Goal: Information Seeking & Learning: Learn about a topic

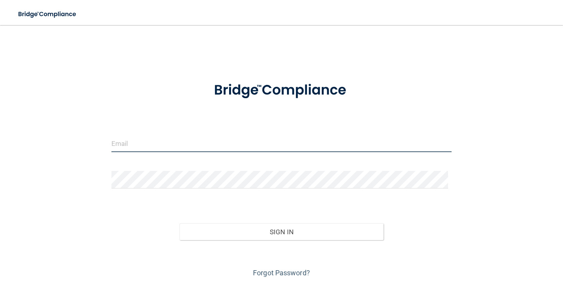
drag, startPoint x: 217, startPoint y: 142, endPoint x: 251, endPoint y: 145, distance: 33.8
click at [217, 142] on input "email" at bounding box center [281, 144] width 340 height 18
click at [180, 135] on input "email" at bounding box center [281, 144] width 340 height 18
type input "[EMAIL_ADDRESS][PERSON_NAME][DOMAIN_NAME]"
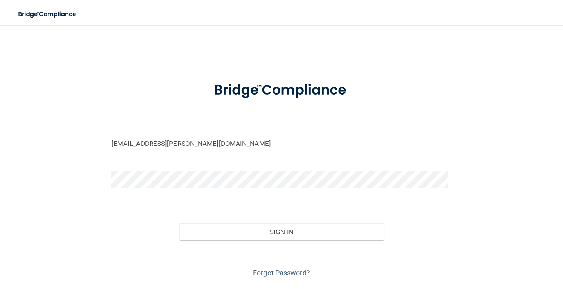
click at [446, 245] on div "Forgot Password?" at bounding box center [282, 259] width 352 height 39
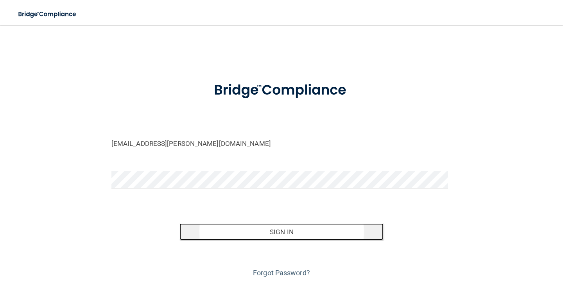
click at [340, 227] on button "Sign In" at bounding box center [282, 231] width 204 height 17
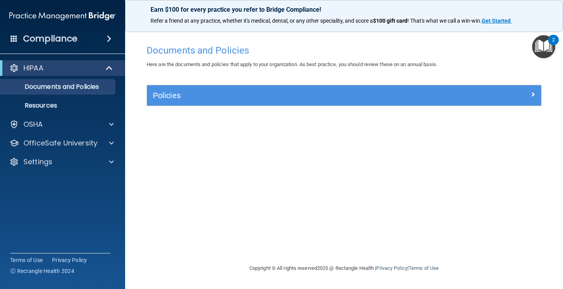
click at [547, 47] on img "Open Resource Center, 2 new notifications" at bounding box center [543, 46] width 23 height 23
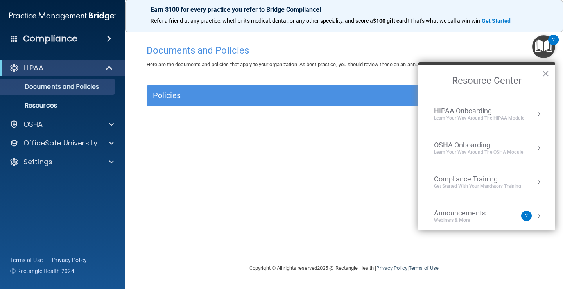
drag, startPoint x: 335, startPoint y: 144, endPoint x: 342, endPoint y: 141, distance: 7.7
click at [335, 144] on div "Documents and Policies Here are the documents and policies that apply to your o…" at bounding box center [344, 152] width 407 height 223
click at [512, 112] on div "HIPAA Onboarding" at bounding box center [479, 111] width 90 height 9
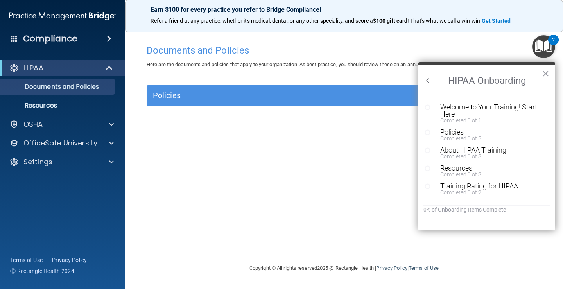
click at [441, 109] on div "Welcome to Your Training! Start Here" at bounding box center [489, 111] width 99 height 14
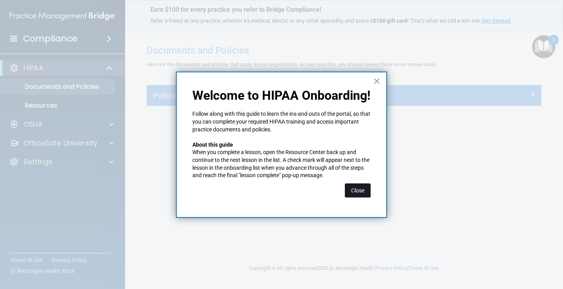
click at [360, 189] on button "Close" at bounding box center [358, 190] width 26 height 14
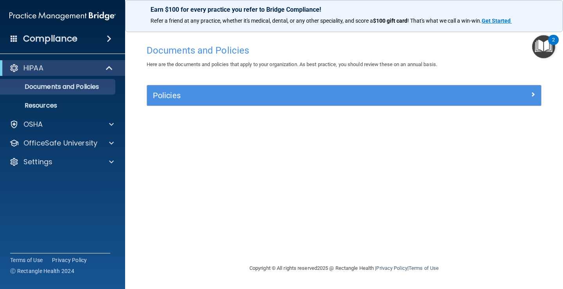
click at [549, 48] on img "Open Resource Center, 2 new notifications" at bounding box center [543, 46] width 23 height 23
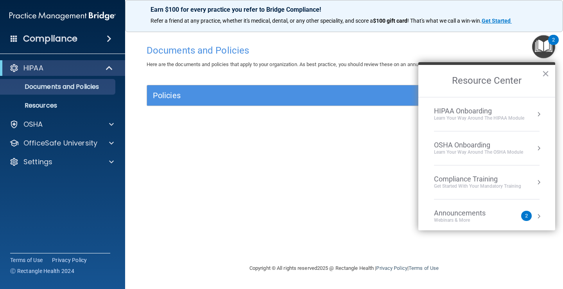
click at [523, 116] on div "Learn Your Way around the HIPAA module" at bounding box center [479, 118] width 90 height 7
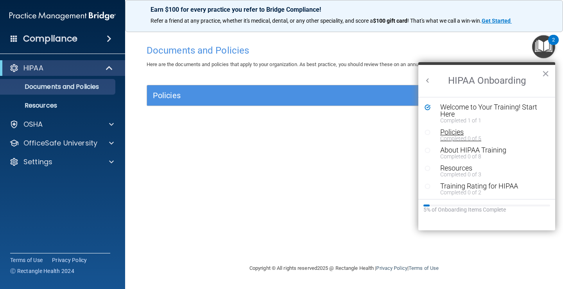
click at [454, 133] on div "Policies" at bounding box center [489, 132] width 99 height 7
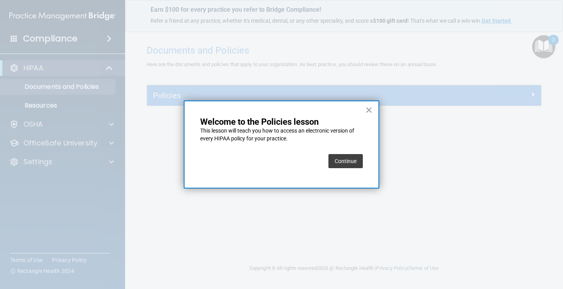
click at [336, 157] on button "Continue" at bounding box center [346, 161] width 34 height 14
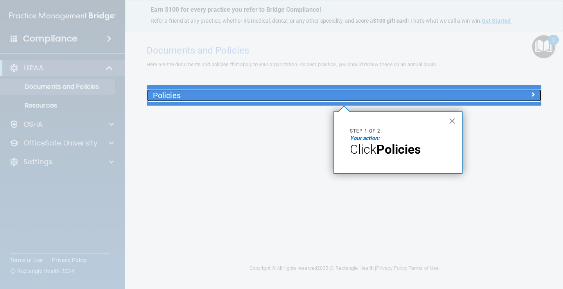
click at [362, 94] on h5 "Policies" at bounding box center [295, 95] width 284 height 9
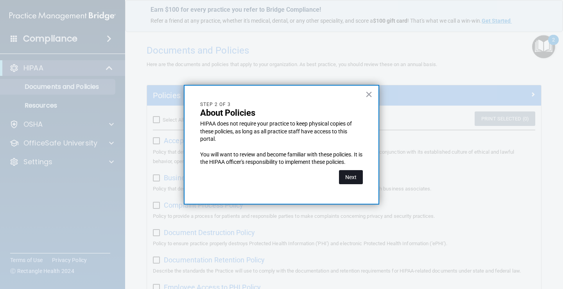
click at [352, 173] on button "Next" at bounding box center [351, 177] width 24 height 14
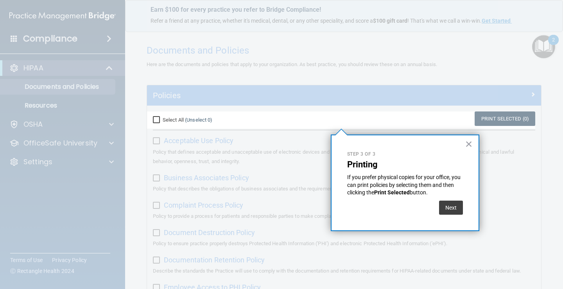
click at [473, 144] on button "×" at bounding box center [469, 144] width 7 height 13
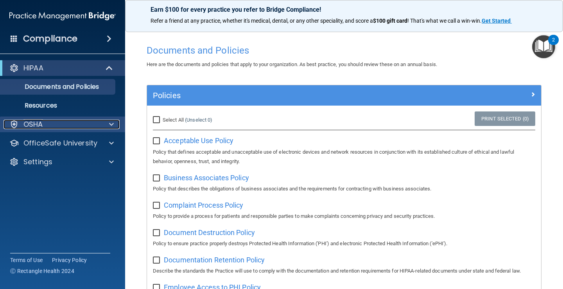
click at [48, 123] on div "OSHA" at bounding box center [52, 124] width 97 height 9
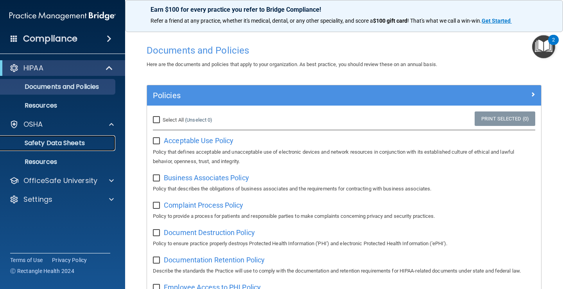
click at [55, 142] on p "Safety Data Sheets" at bounding box center [58, 143] width 107 height 8
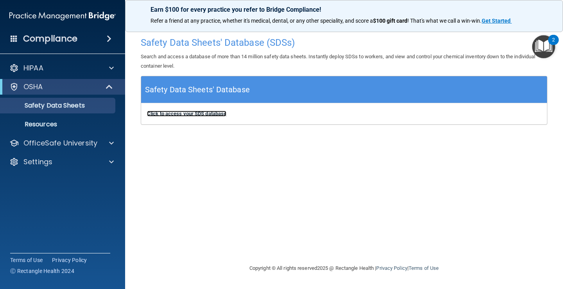
click at [175, 113] on b "Click to access your SDS database" at bounding box center [186, 114] width 79 height 6
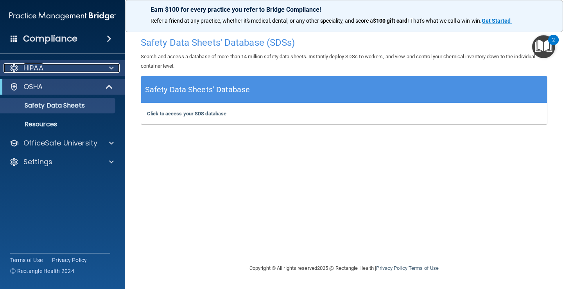
click at [113, 67] on span at bounding box center [111, 67] width 5 height 9
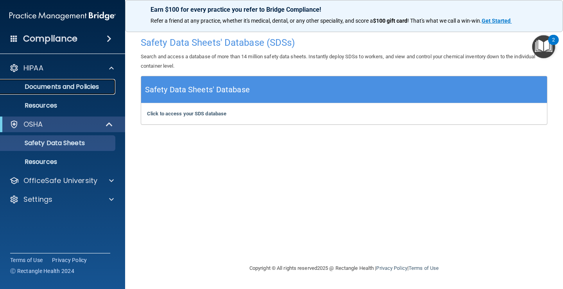
click at [70, 88] on p "Documents and Policies" at bounding box center [58, 87] width 107 height 8
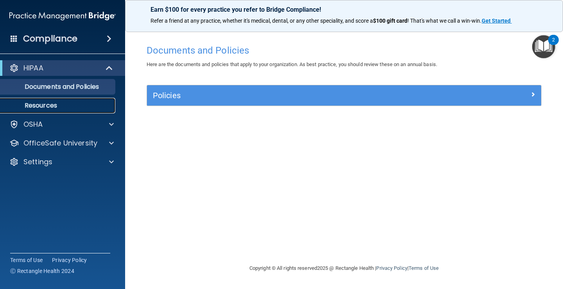
click at [44, 103] on p "Resources" at bounding box center [58, 106] width 107 height 8
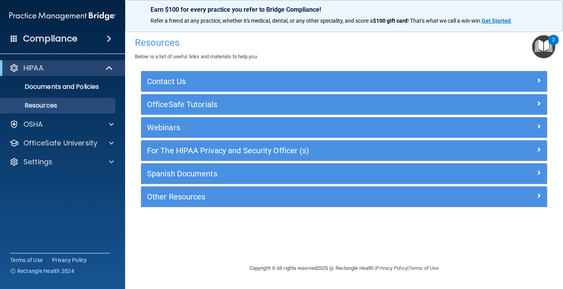
click at [546, 44] on img "Open Resource Center, 2 new notifications" at bounding box center [543, 46] width 23 height 23
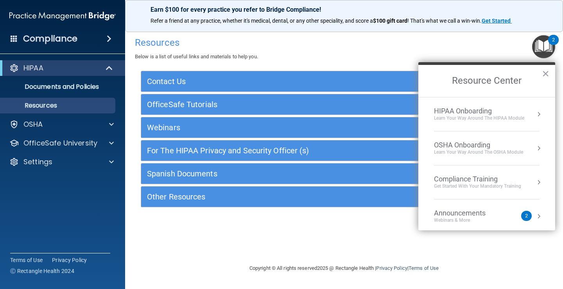
click at [535, 113] on button "Resource Center" at bounding box center [539, 114] width 8 height 8
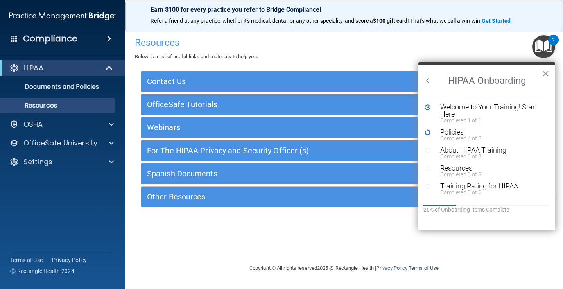
click at [462, 150] on div "About HIPAA Training" at bounding box center [489, 150] width 99 height 7
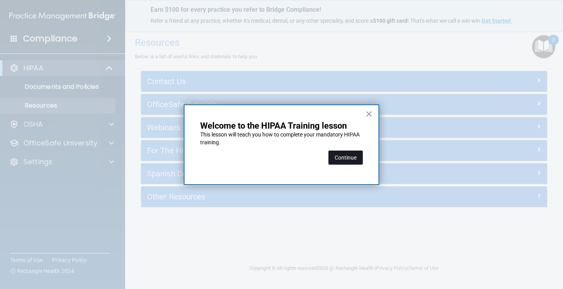
click at [350, 155] on button "Continue" at bounding box center [346, 158] width 34 height 14
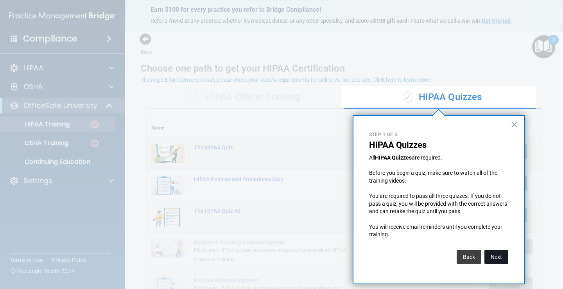
click at [494, 257] on button "Next" at bounding box center [497, 257] width 24 height 14
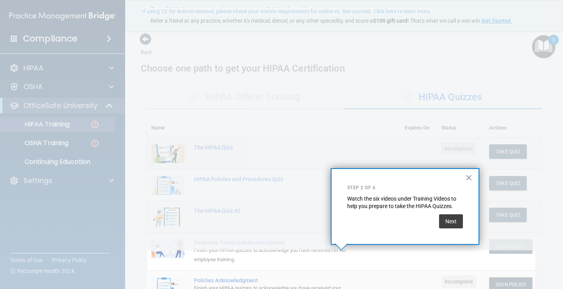
scroll to position [68, 0]
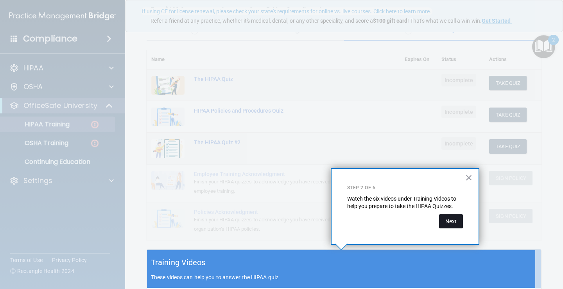
click at [449, 219] on button "Next" at bounding box center [451, 221] width 24 height 14
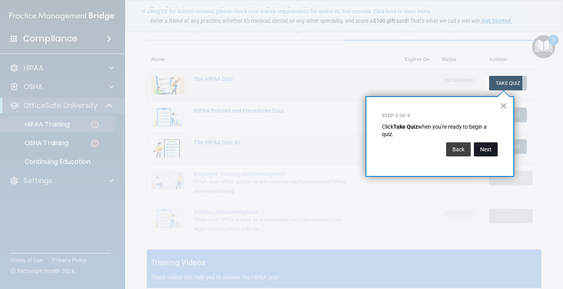
click at [489, 155] on button "Next" at bounding box center [486, 149] width 24 height 14
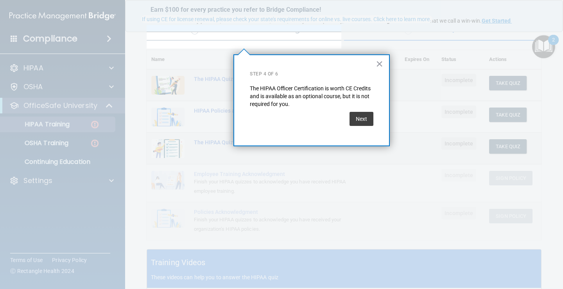
scroll to position [61, 0]
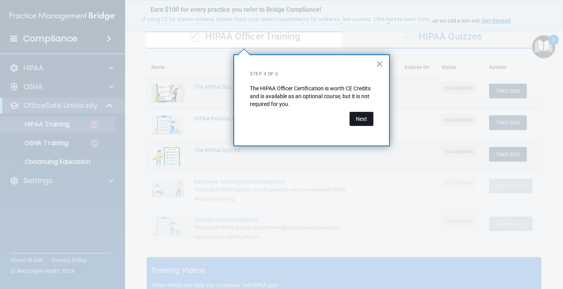
click at [366, 119] on button "Next" at bounding box center [362, 119] width 24 height 14
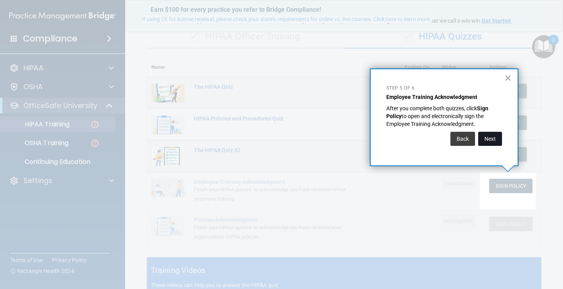
click at [491, 137] on button "Next" at bounding box center [490, 139] width 24 height 14
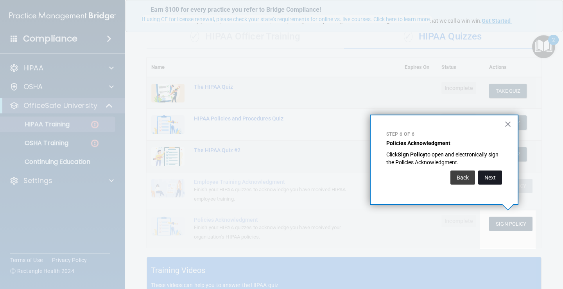
click at [489, 178] on button "Next" at bounding box center [490, 178] width 24 height 14
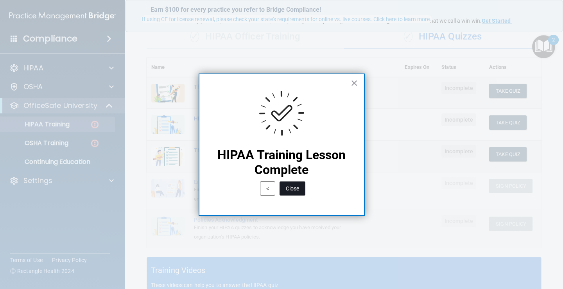
click at [297, 190] on button "Close" at bounding box center [293, 189] width 26 height 14
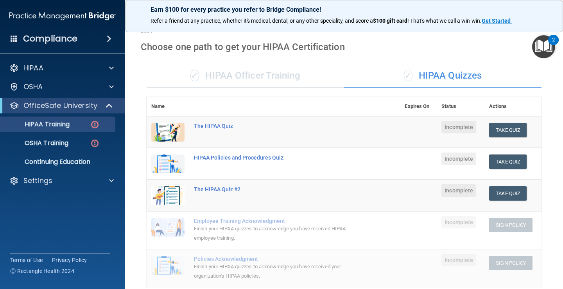
scroll to position [0, 0]
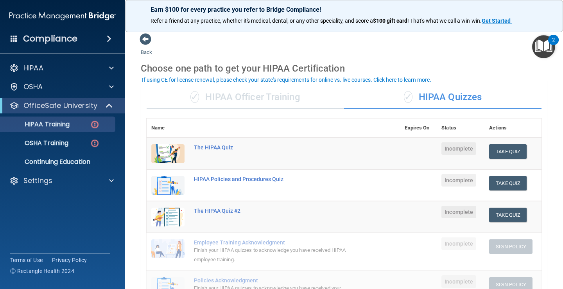
click at [254, 95] on div "✓ HIPAA Officer Training" at bounding box center [246, 97] width 198 height 23
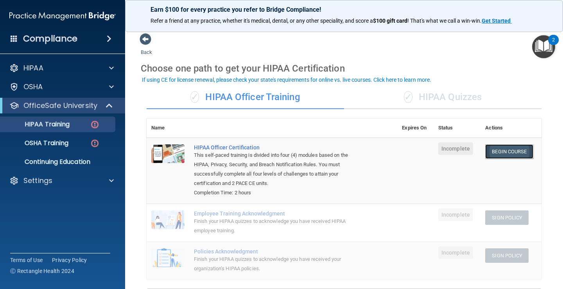
click at [499, 150] on link "Begin Course" at bounding box center [509, 151] width 48 height 14
click at [439, 94] on div "✓ HIPAA Quizzes" at bounding box center [443, 97] width 198 height 23
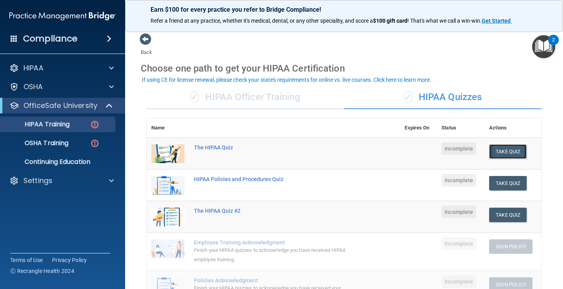
click at [507, 151] on button "Take Quiz" at bounding box center [508, 151] width 38 height 14
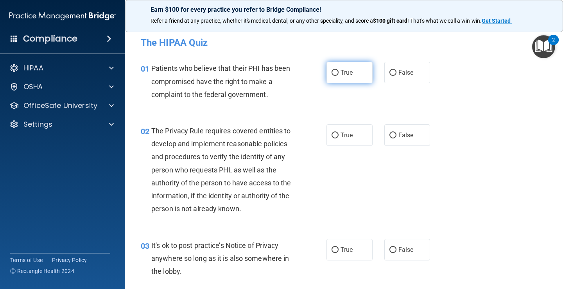
click at [332, 73] on input "True" at bounding box center [335, 73] width 7 height 6
radio input "true"
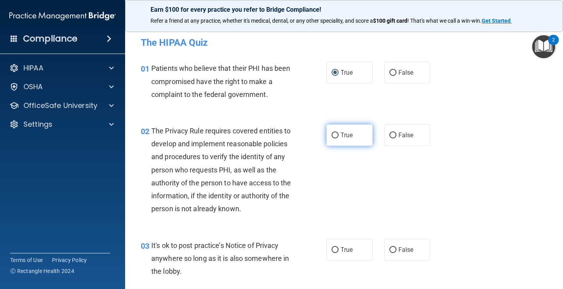
click at [341, 138] on span "True" at bounding box center [347, 134] width 12 height 7
click at [339, 138] on input "True" at bounding box center [335, 136] width 7 height 6
radio input "true"
click at [392, 250] on input "False" at bounding box center [393, 250] width 7 height 6
radio input "true"
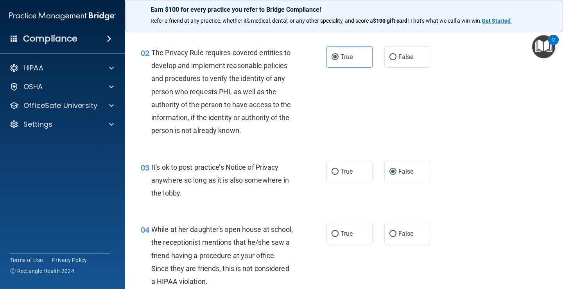
scroll to position [117, 0]
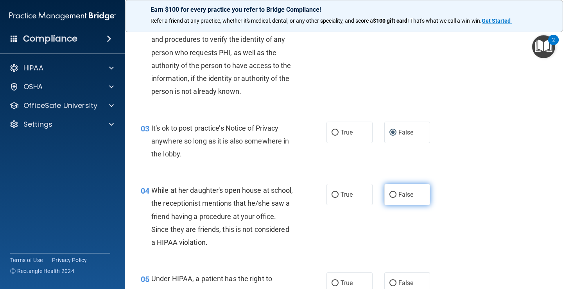
click at [391, 196] on input "False" at bounding box center [393, 195] width 7 height 6
radio input "true"
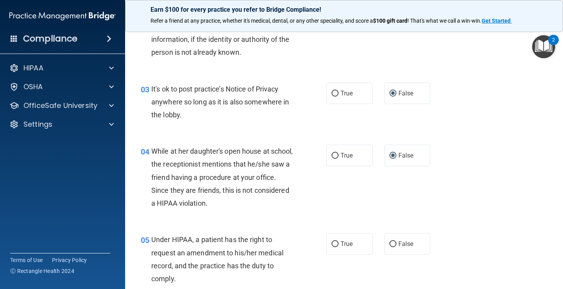
scroll to position [196, 0]
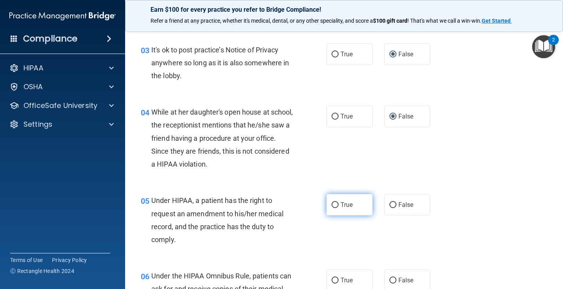
click at [332, 204] on input "True" at bounding box center [335, 205] width 7 height 6
radio input "true"
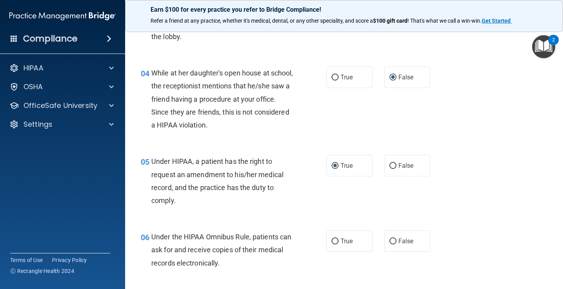
scroll to position [274, 0]
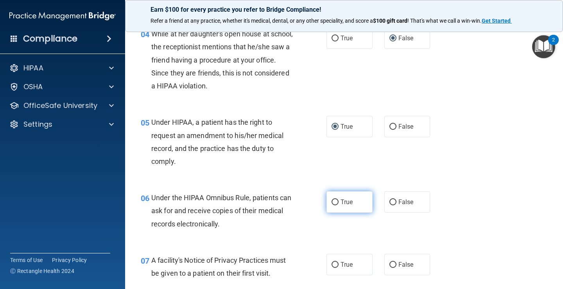
click at [333, 203] on input "True" at bounding box center [335, 203] width 7 height 6
radio input "true"
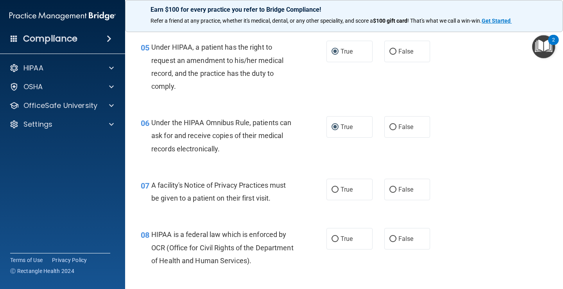
scroll to position [352, 0]
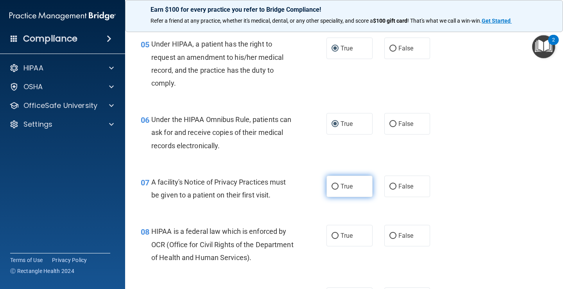
click at [332, 186] on input "True" at bounding box center [335, 187] width 7 height 6
radio input "true"
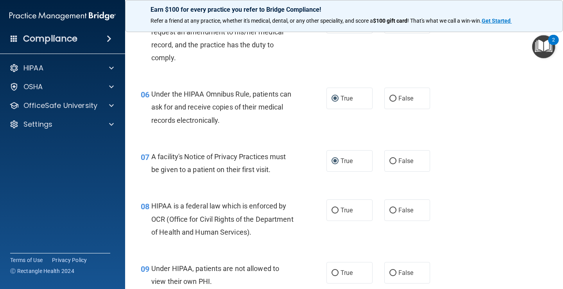
scroll to position [391, 0]
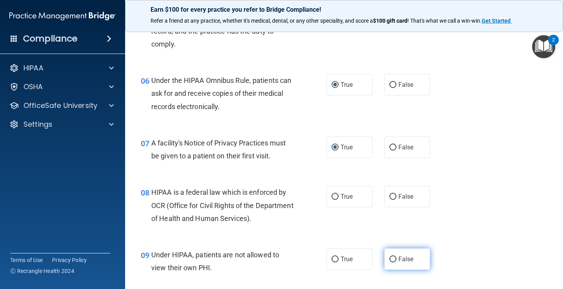
click at [390, 258] on input "False" at bounding box center [393, 260] width 7 height 6
radio input "true"
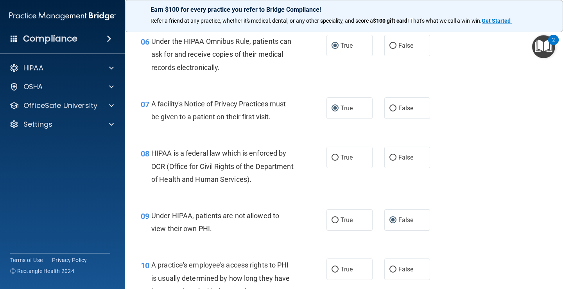
scroll to position [469, 0]
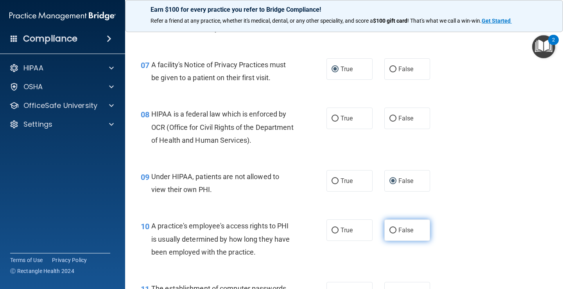
click at [392, 230] on input "False" at bounding box center [393, 231] width 7 height 6
radio input "true"
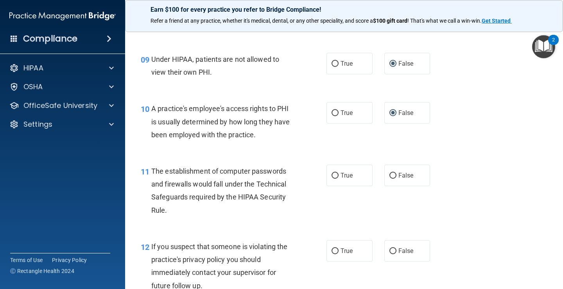
scroll to position [626, 0]
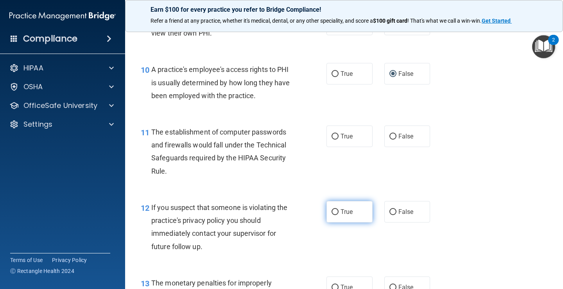
click at [334, 210] on input "True" at bounding box center [335, 212] width 7 height 6
radio input "true"
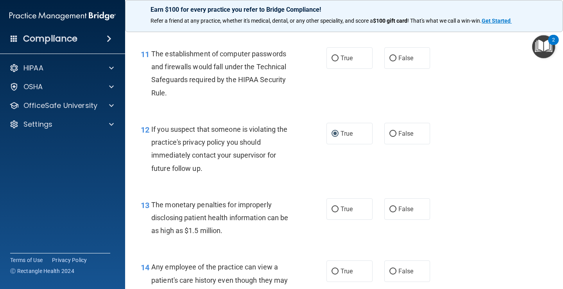
scroll to position [743, 0]
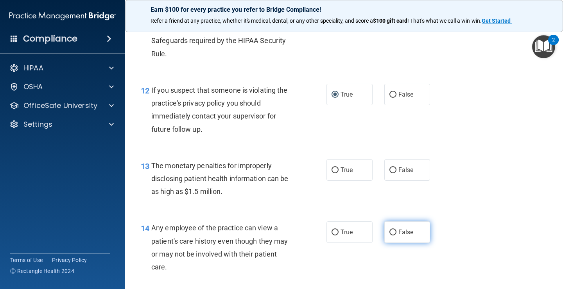
click at [390, 231] on input "False" at bounding box center [393, 233] width 7 height 6
radio input "true"
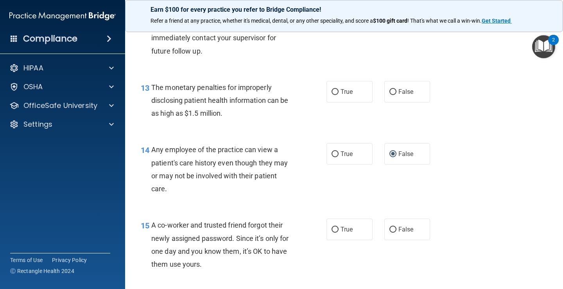
scroll to position [861, 0]
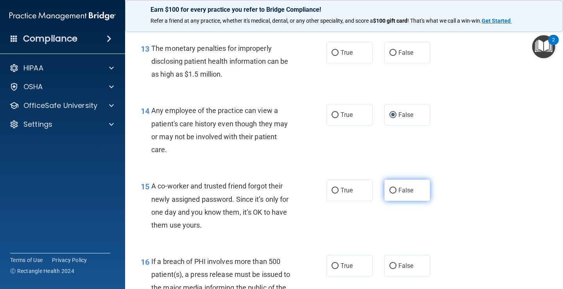
click at [390, 191] on input "False" at bounding box center [393, 191] width 7 height 6
radio input "true"
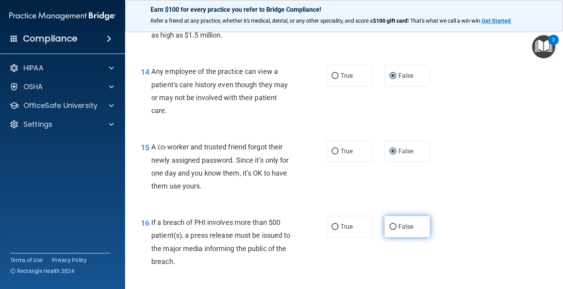
click at [390, 225] on input "False" at bounding box center [393, 227] width 7 height 6
radio input "true"
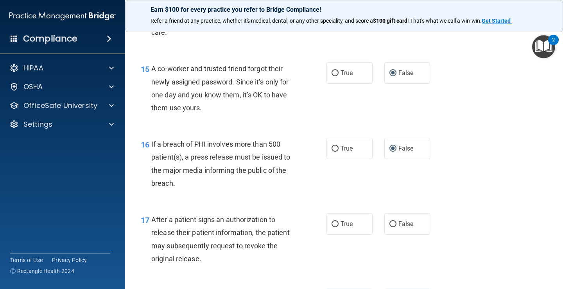
scroll to position [1017, 0]
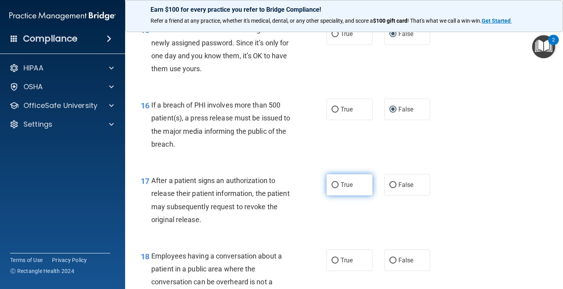
click at [334, 186] on input "True" at bounding box center [335, 185] width 7 height 6
radio input "true"
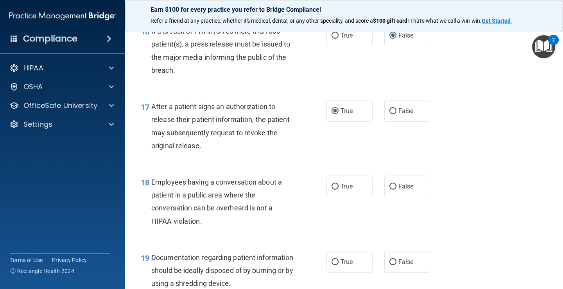
scroll to position [1095, 0]
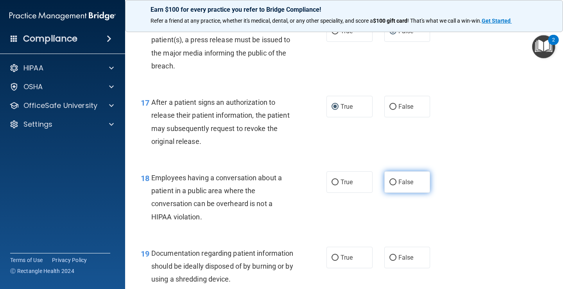
click at [391, 182] on input "False" at bounding box center [393, 183] width 7 height 6
radio input "true"
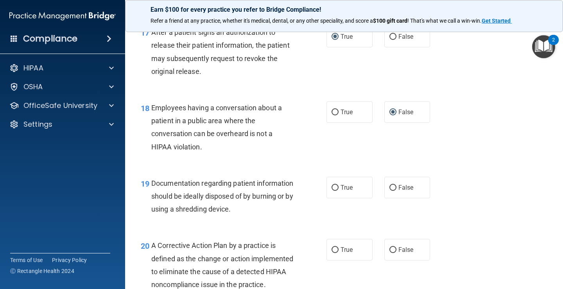
scroll to position [1174, 0]
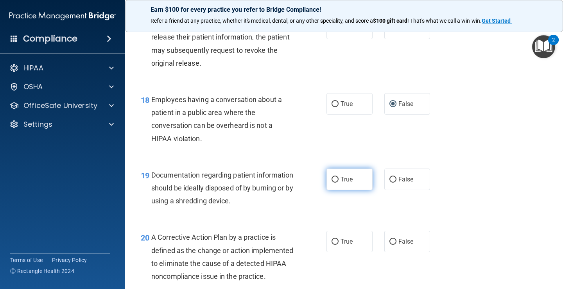
click at [333, 181] on input "True" at bounding box center [335, 180] width 7 height 6
radio input "true"
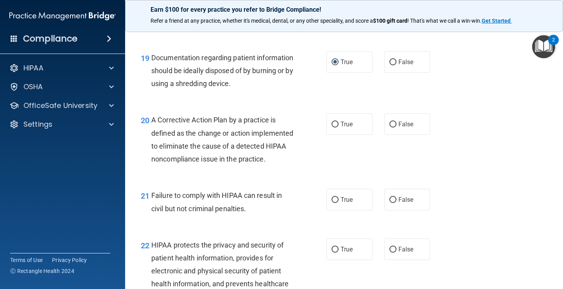
scroll to position [1330, 0]
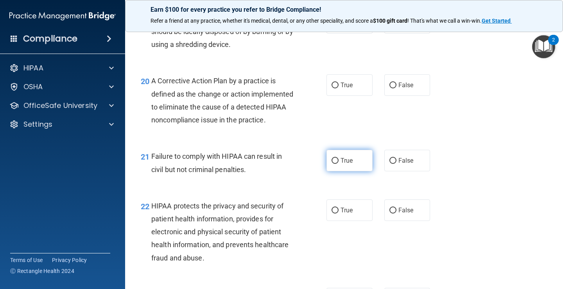
click at [333, 164] on input "True" at bounding box center [335, 161] width 7 height 6
radio input "true"
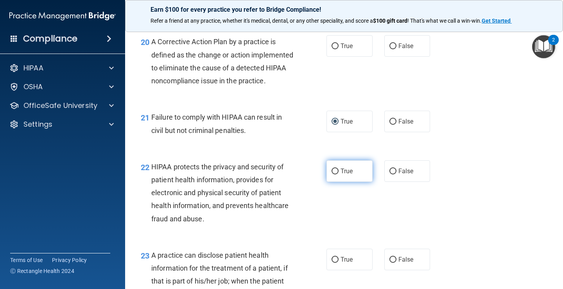
drag, startPoint x: 331, startPoint y: 184, endPoint x: 343, endPoint y: 192, distance: 15.1
click at [332, 174] on input "True" at bounding box center [335, 172] width 7 height 6
radio input "true"
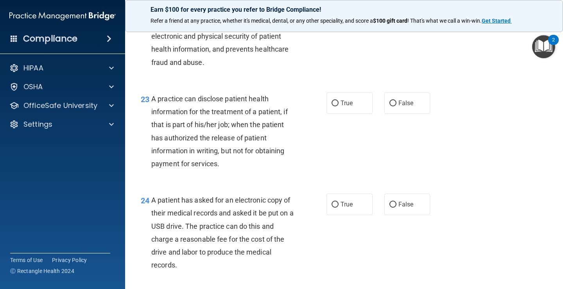
scroll to position [1565, 0]
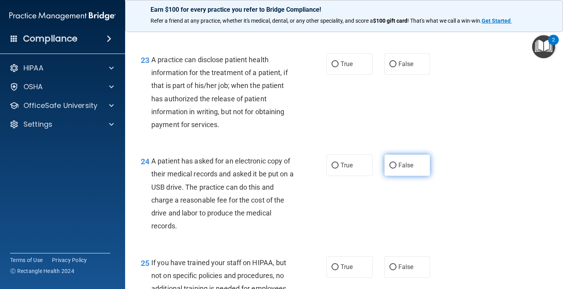
click at [392, 169] on input "False" at bounding box center [393, 166] width 7 height 6
radio input "true"
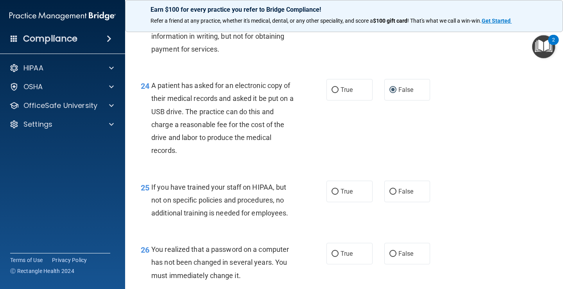
scroll to position [1643, 0]
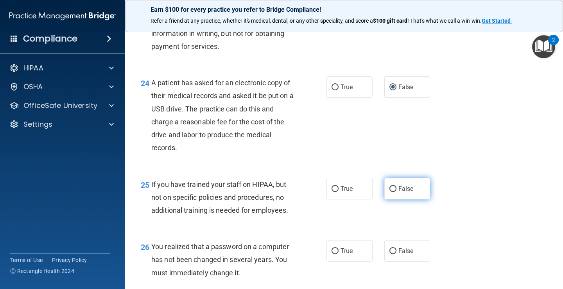
click at [391, 192] on input "False" at bounding box center [393, 189] width 7 height 6
radio input "true"
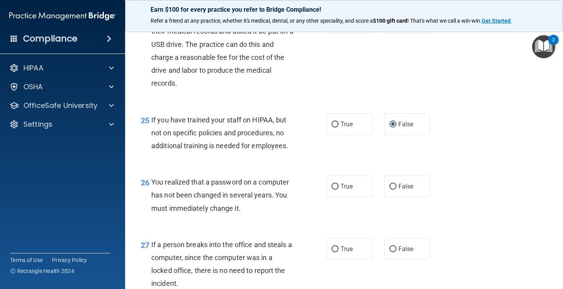
scroll to position [1721, 0]
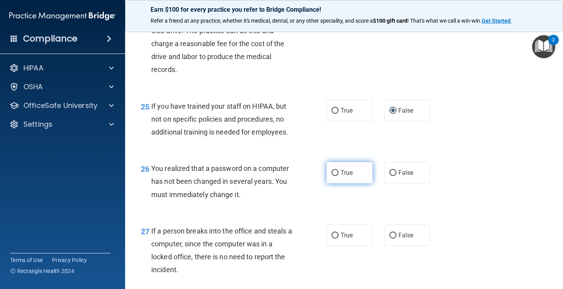
click at [334, 176] on input "True" at bounding box center [335, 173] width 7 height 6
radio input "true"
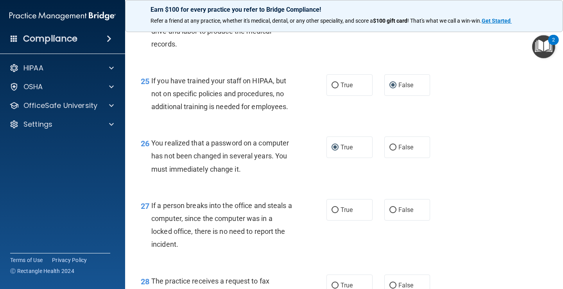
scroll to position [1760, 0]
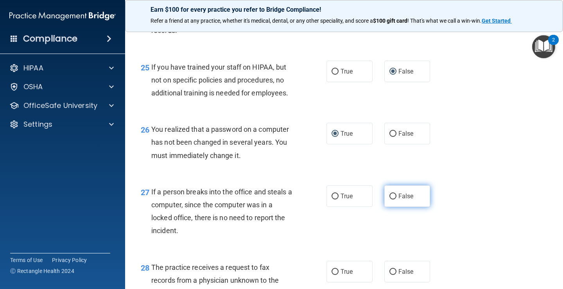
click at [390, 200] on input "False" at bounding box center [393, 197] width 7 height 6
radio input "true"
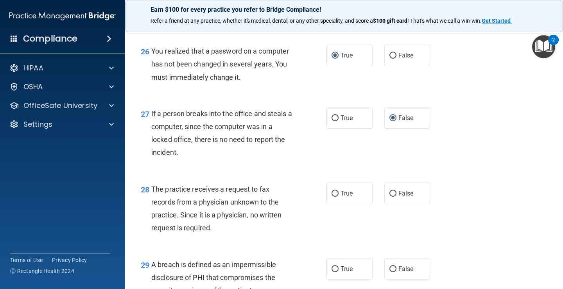
scroll to position [1878, 0]
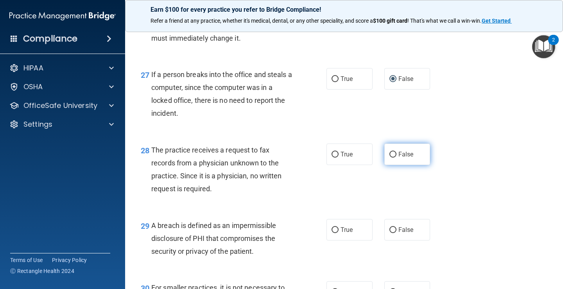
click at [390, 158] on input "False" at bounding box center [393, 155] width 7 height 6
radio input "true"
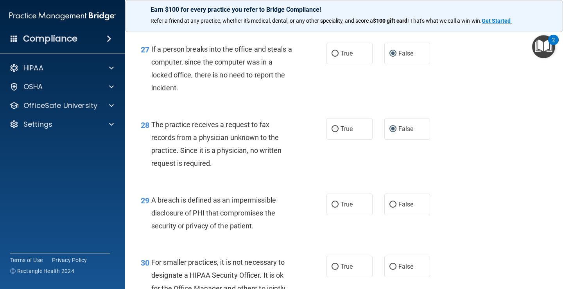
scroll to position [1917, 0]
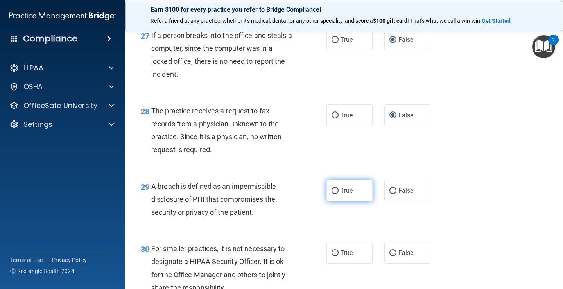
click at [334, 194] on input "True" at bounding box center [335, 191] width 7 height 6
radio input "true"
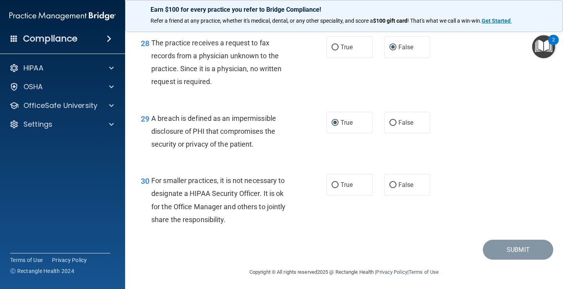
scroll to position [1995, 0]
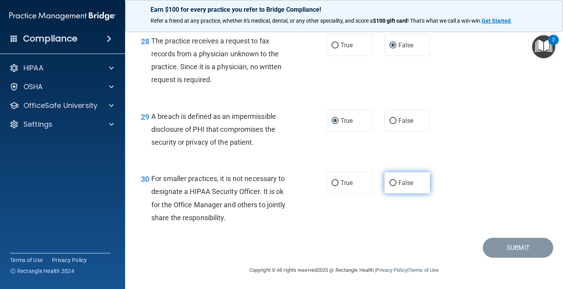
click at [399, 187] on span "False" at bounding box center [406, 182] width 15 height 7
click at [395, 186] on input "False" at bounding box center [393, 183] width 7 height 6
radio input "true"
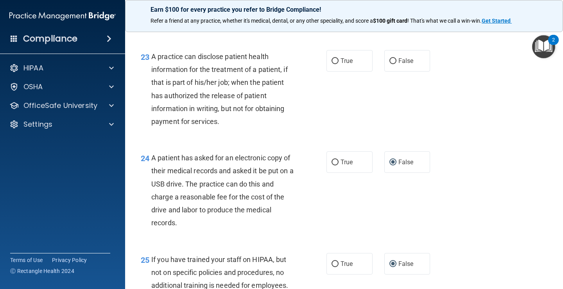
scroll to position [1530, 0]
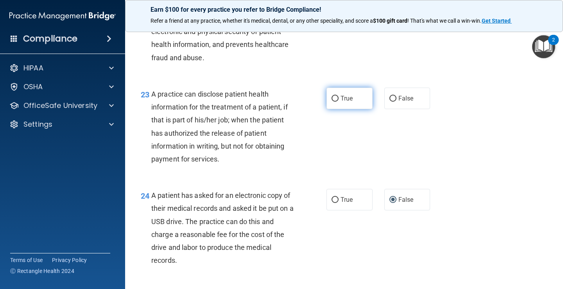
click at [334, 102] on input "True" at bounding box center [335, 99] width 7 height 6
radio input "true"
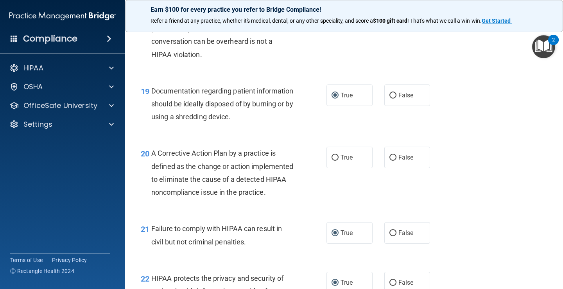
scroll to position [1257, 0]
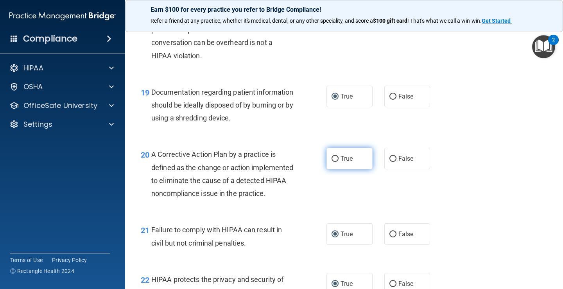
click at [334, 156] on input "True" at bounding box center [335, 159] width 7 height 6
radio input "true"
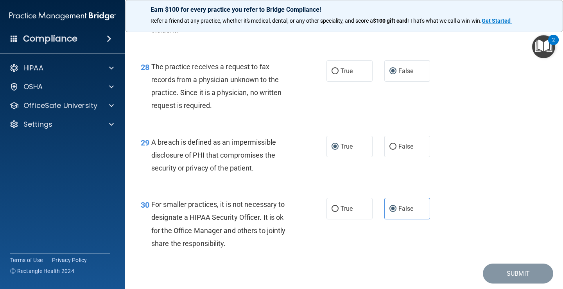
scroll to position [2000, 0]
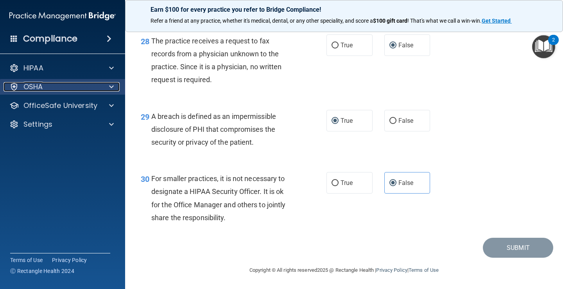
click at [52, 88] on div "OSHA" at bounding box center [52, 86] width 97 height 9
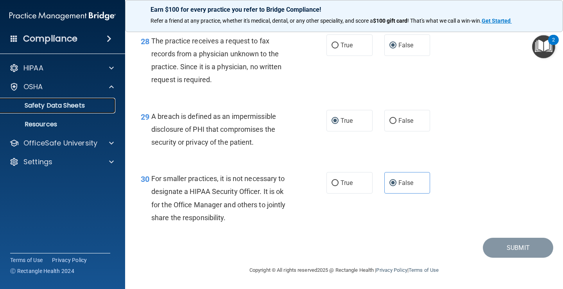
click at [60, 104] on p "Safety Data Sheets" at bounding box center [58, 106] width 107 height 8
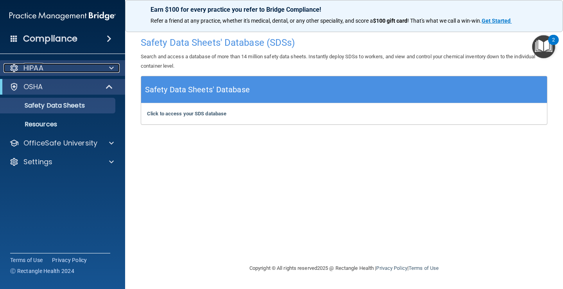
click at [40, 67] on p "HIPAA" at bounding box center [33, 67] width 20 height 9
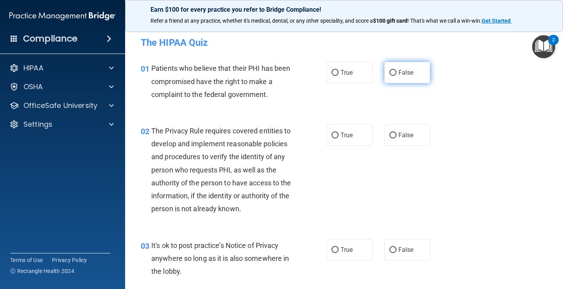
click at [399, 70] on span "False" at bounding box center [406, 72] width 15 height 7
click at [396, 70] on input "False" at bounding box center [393, 73] width 7 height 6
radio input "true"
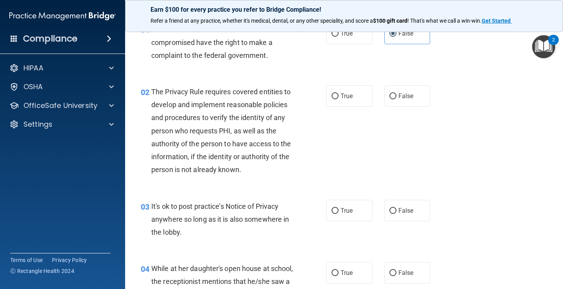
scroll to position [78, 0]
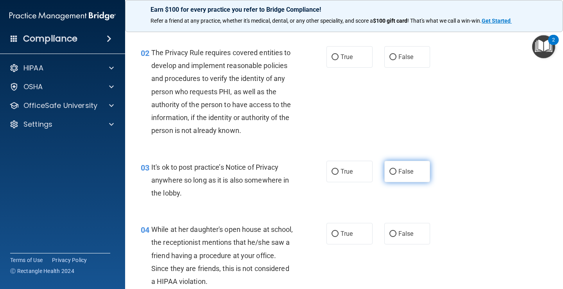
click at [399, 173] on span "False" at bounding box center [406, 171] width 15 height 7
click at [397, 173] on input "False" at bounding box center [393, 172] width 7 height 6
radio input "true"
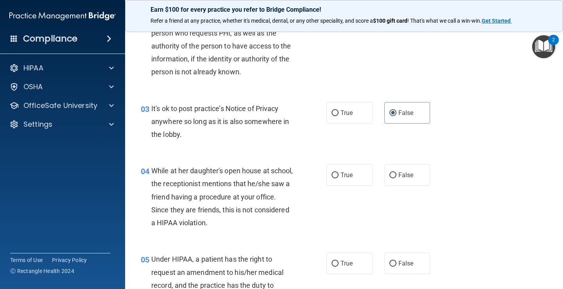
scroll to position [156, 0]
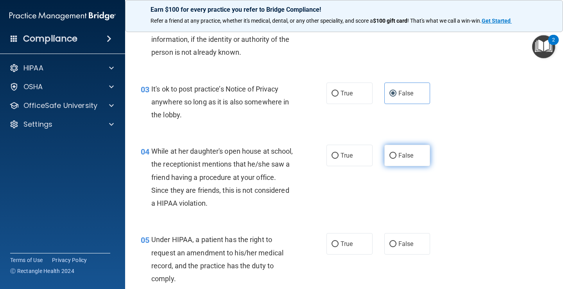
click at [400, 158] on span "False" at bounding box center [406, 155] width 15 height 7
click at [397, 158] on input "False" at bounding box center [393, 156] width 7 height 6
radio input "true"
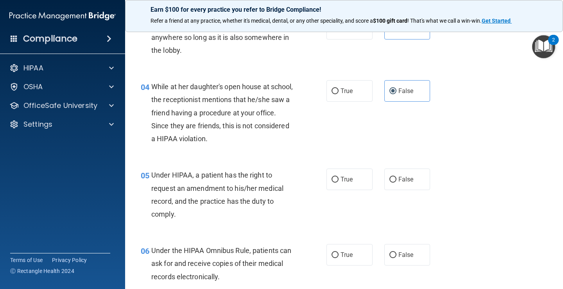
scroll to position [235, 0]
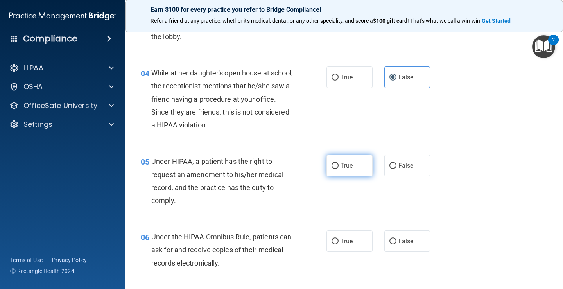
click at [334, 167] on input "True" at bounding box center [335, 166] width 7 height 6
radio input "true"
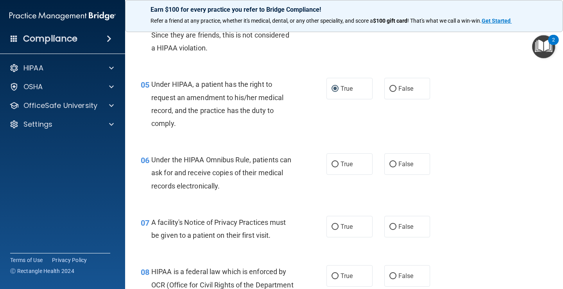
scroll to position [313, 0]
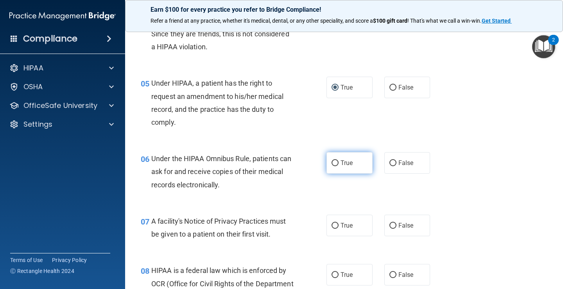
click at [333, 163] on input "True" at bounding box center [335, 163] width 7 height 6
radio input "true"
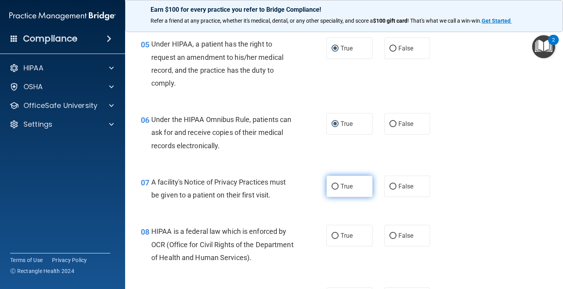
click at [333, 185] on input "True" at bounding box center [335, 187] width 7 height 6
radio input "true"
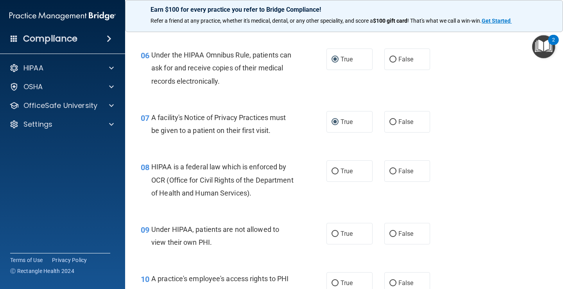
scroll to position [430, 0]
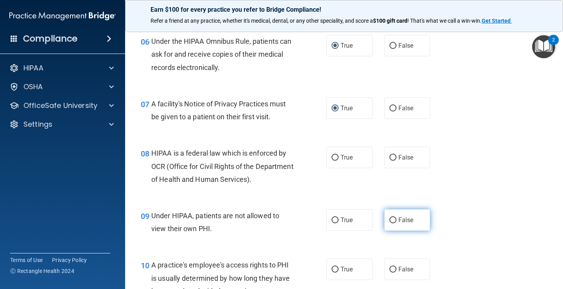
click at [390, 219] on input "False" at bounding box center [393, 221] width 7 height 6
radio input "true"
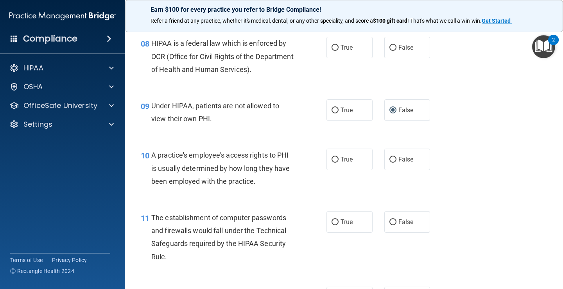
scroll to position [548, 0]
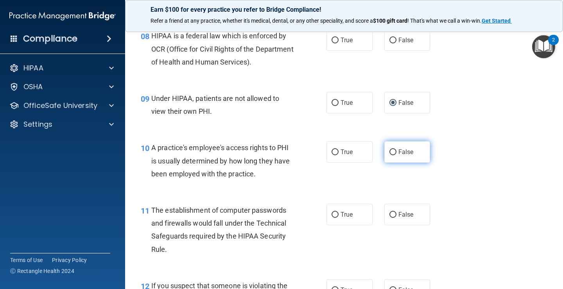
click at [399, 152] on span "False" at bounding box center [406, 151] width 15 height 7
click at [397, 152] on input "False" at bounding box center [393, 152] width 7 height 6
radio input "true"
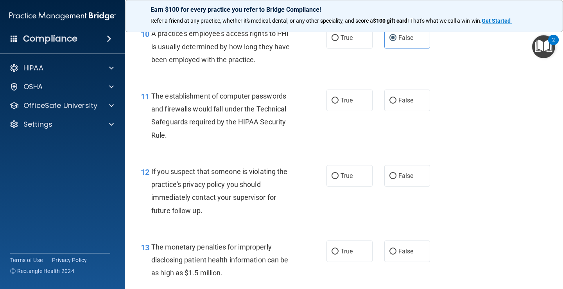
scroll to position [665, 0]
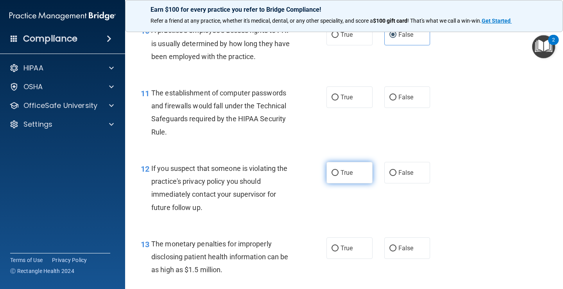
click at [332, 173] on input "True" at bounding box center [335, 173] width 7 height 6
radio input "true"
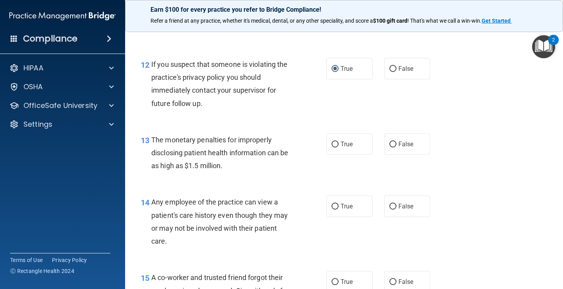
scroll to position [822, 0]
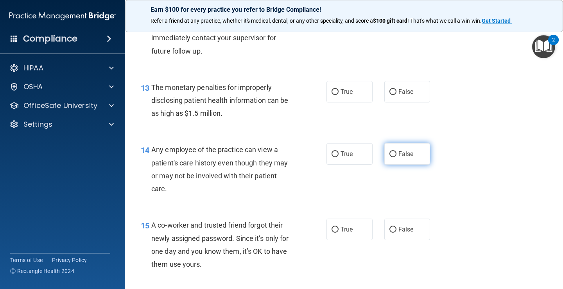
click at [392, 153] on input "False" at bounding box center [393, 154] width 7 height 6
radio input "true"
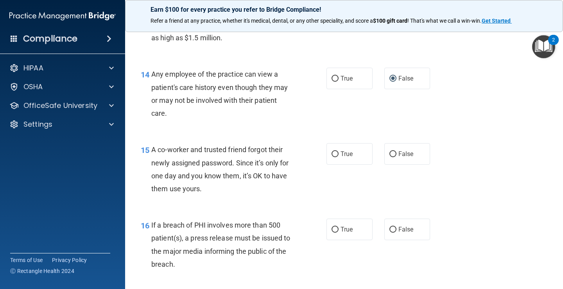
scroll to position [900, 0]
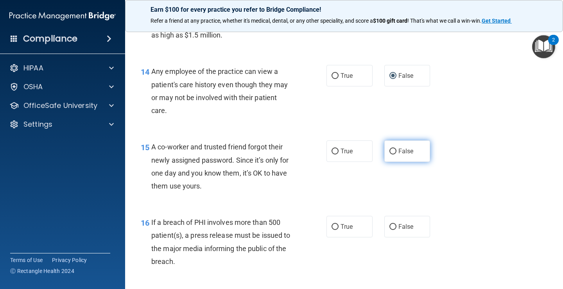
click at [399, 148] on span "False" at bounding box center [406, 150] width 15 height 7
click at [397, 149] on input "False" at bounding box center [393, 152] width 7 height 6
radio input "true"
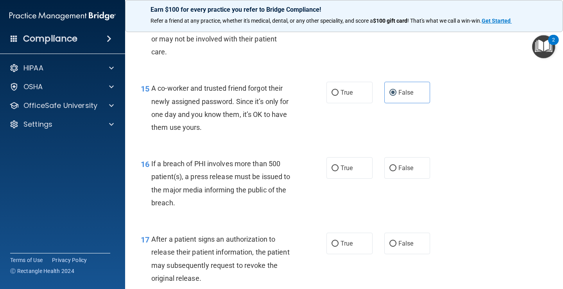
scroll to position [978, 0]
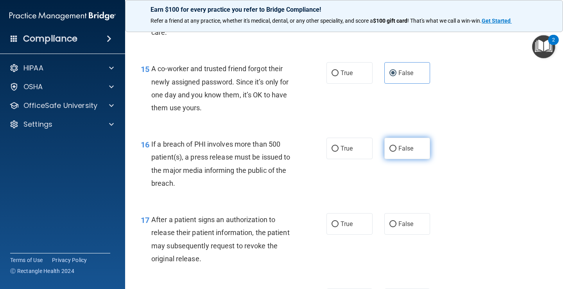
click at [394, 149] on label "False" at bounding box center [408, 149] width 46 height 22
click at [394, 149] on input "False" at bounding box center [393, 149] width 7 height 6
radio input "true"
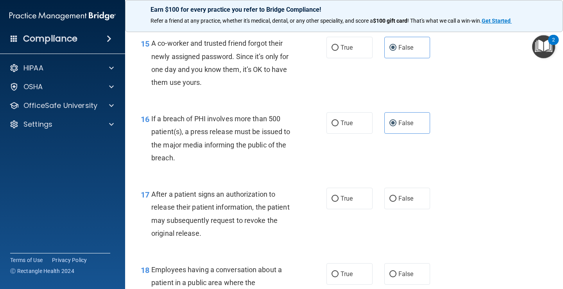
scroll to position [1017, 0]
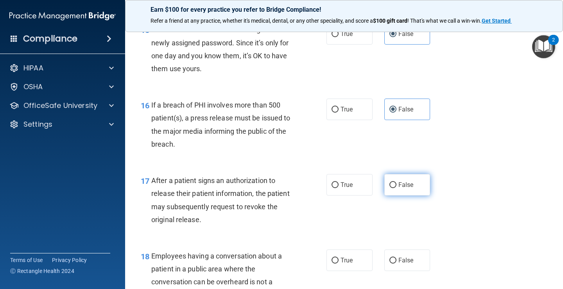
click at [394, 186] on label "False" at bounding box center [408, 185] width 46 height 22
click at [394, 186] on input "False" at bounding box center [393, 185] width 7 height 6
radio input "true"
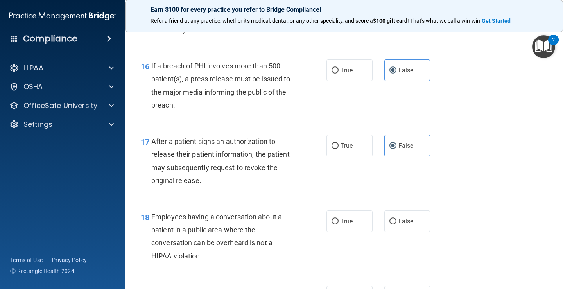
scroll to position [1095, 0]
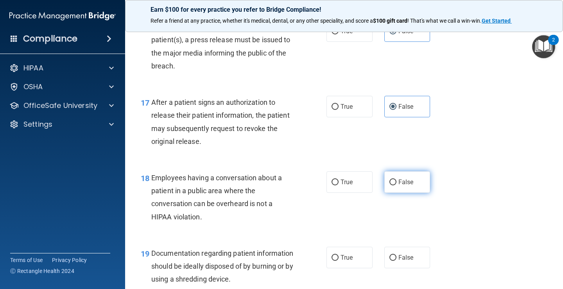
click at [392, 180] on input "False" at bounding box center [393, 183] width 7 height 6
radio input "true"
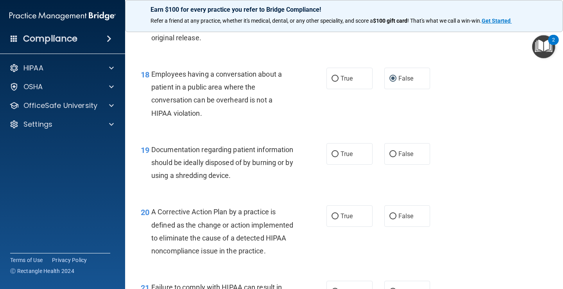
scroll to position [1213, 0]
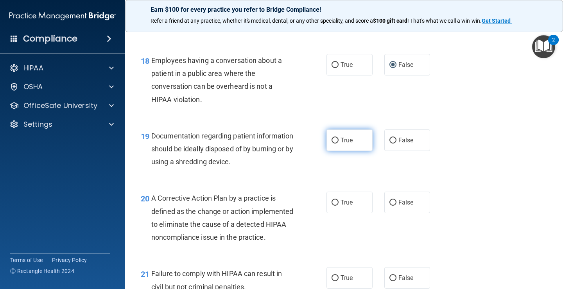
click at [333, 139] on input "True" at bounding box center [335, 141] width 7 height 6
radio input "true"
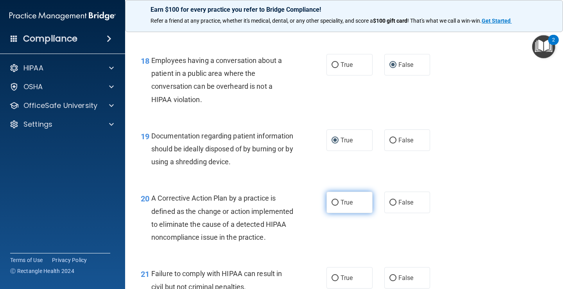
click at [332, 201] on input "True" at bounding box center [335, 203] width 7 height 6
radio input "true"
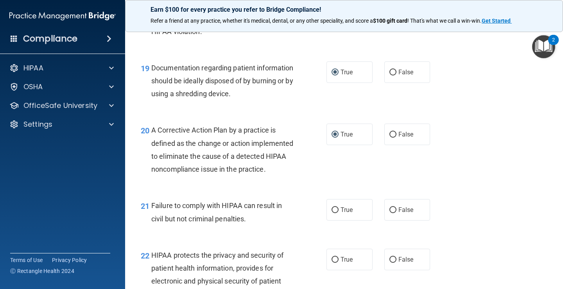
scroll to position [1291, 0]
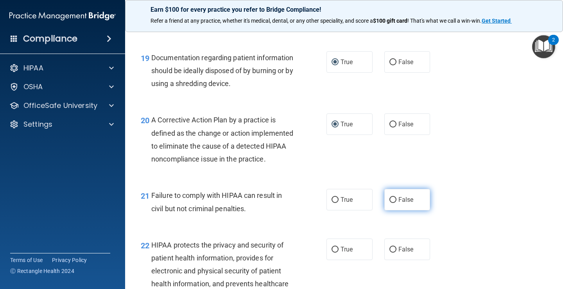
click at [394, 210] on label "False" at bounding box center [408, 200] width 46 height 22
click at [394, 203] on input "False" at bounding box center [393, 200] width 7 height 6
radio input "true"
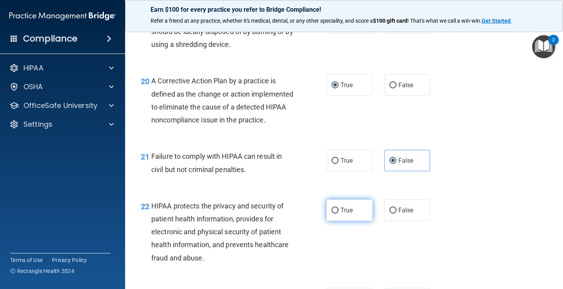
click at [333, 214] on input "True" at bounding box center [335, 211] width 7 height 6
radio input "true"
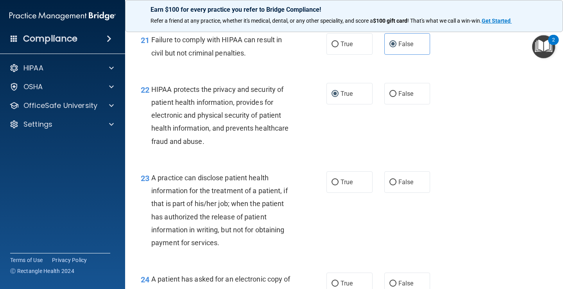
scroll to position [1447, 0]
click at [332, 185] on input "True" at bounding box center [335, 182] width 7 height 6
radio input "true"
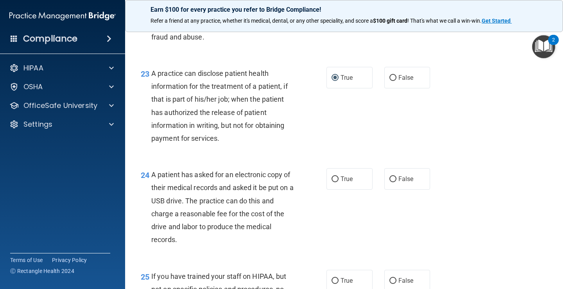
scroll to position [1565, 0]
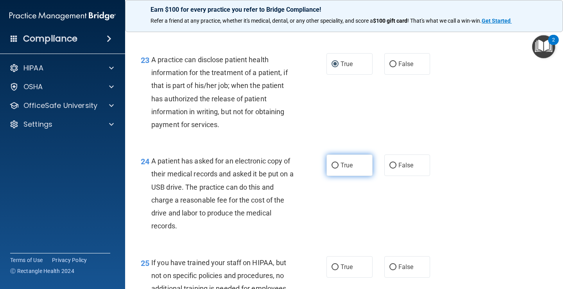
click at [332, 169] on input "True" at bounding box center [335, 166] width 7 height 6
radio input "true"
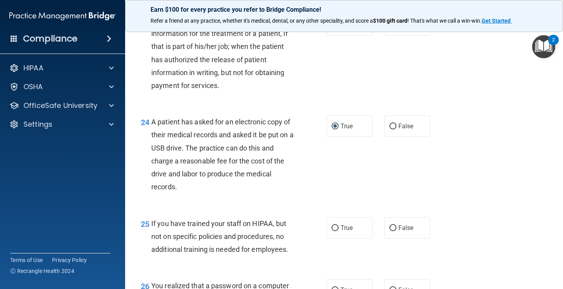
scroll to position [1643, 0]
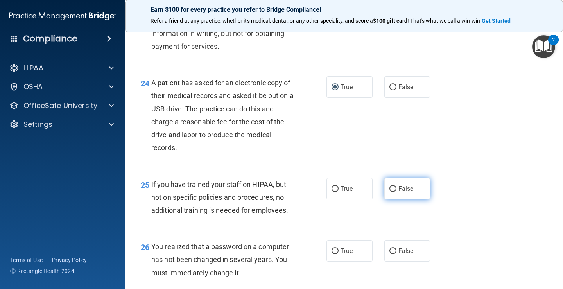
click at [393, 200] on label "False" at bounding box center [408, 189] width 46 height 22
click at [393, 192] on input "False" at bounding box center [393, 189] width 7 height 6
radio input "true"
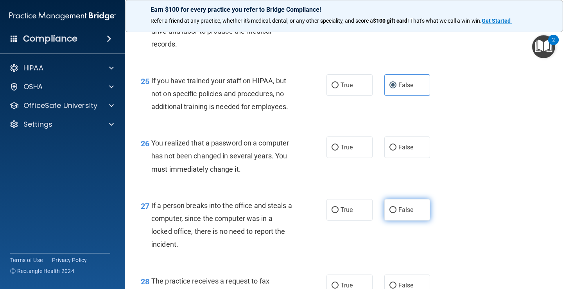
scroll to position [1760, 0]
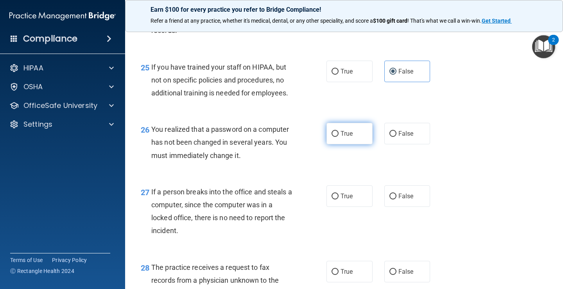
click at [333, 137] on input "True" at bounding box center [335, 134] width 7 height 6
radio input "true"
click at [391, 200] on input "False" at bounding box center [393, 197] width 7 height 6
radio input "true"
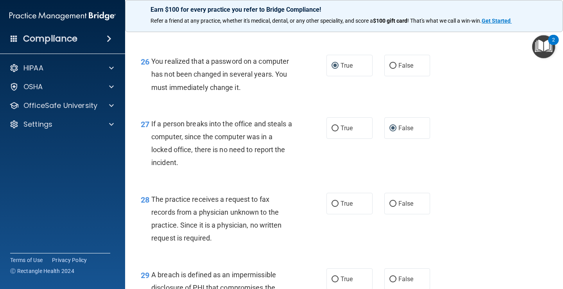
scroll to position [1839, 0]
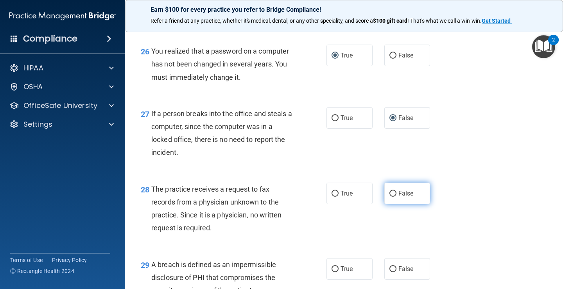
click at [392, 197] on input "False" at bounding box center [393, 194] width 7 height 6
radio input "true"
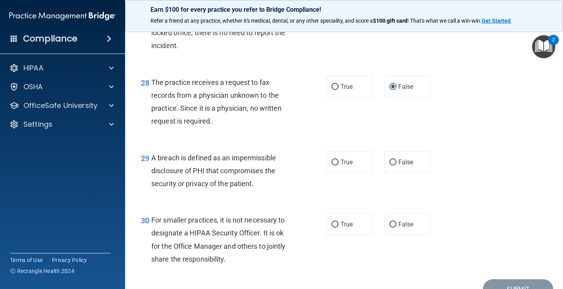
scroll to position [1956, 0]
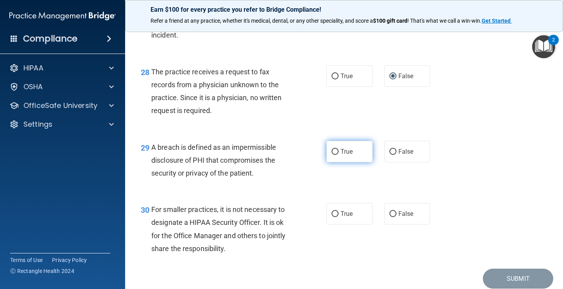
click at [332, 155] on input "True" at bounding box center [335, 152] width 7 height 6
radio input "true"
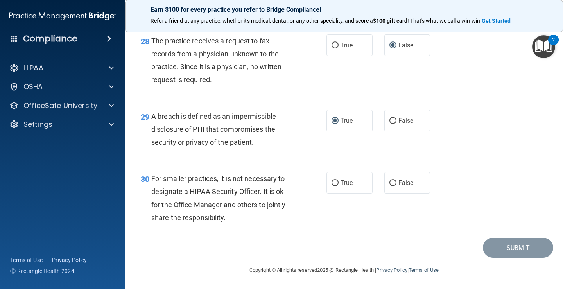
scroll to position [2000, 0]
click at [367, 177] on label "True" at bounding box center [350, 183] width 46 height 22
click at [339, 180] on input "True" at bounding box center [335, 183] width 7 height 6
radio input "true"
click at [391, 185] on input "False" at bounding box center [393, 183] width 7 height 6
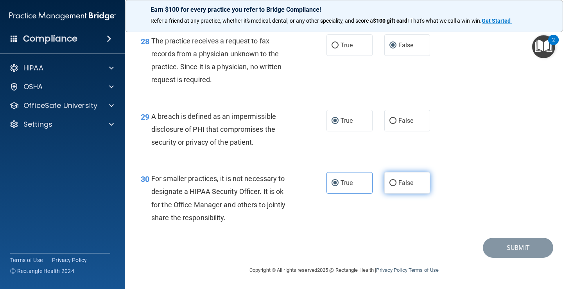
radio input "true"
radio input "false"
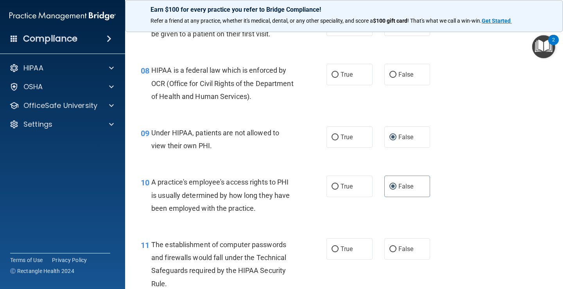
scroll to position [474, 0]
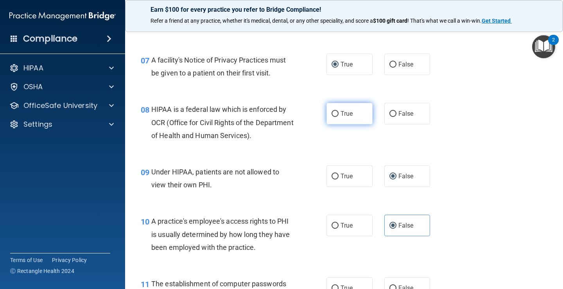
click at [332, 112] on input "True" at bounding box center [335, 114] width 7 height 6
radio input "true"
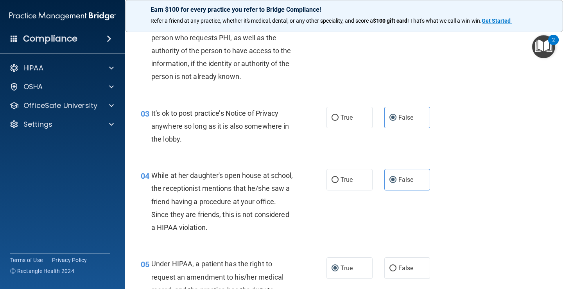
scroll to position [122, 0]
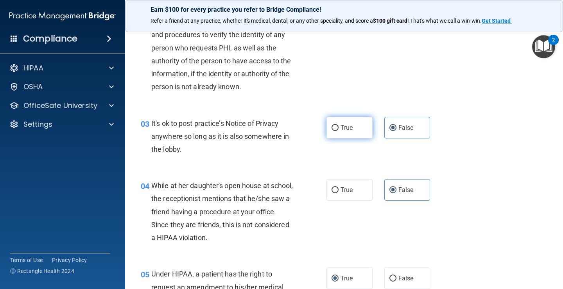
click at [332, 127] on input "True" at bounding box center [335, 128] width 7 height 6
radio input "true"
radio input "false"
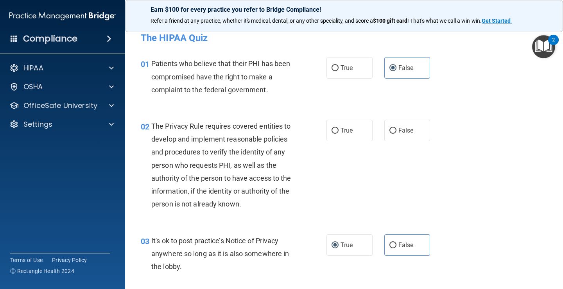
scroll to position [44, 0]
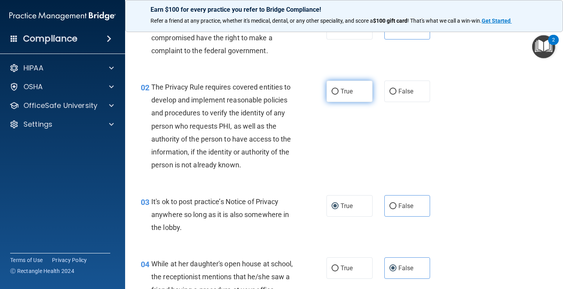
click at [333, 90] on input "True" at bounding box center [335, 92] width 7 height 6
radio input "true"
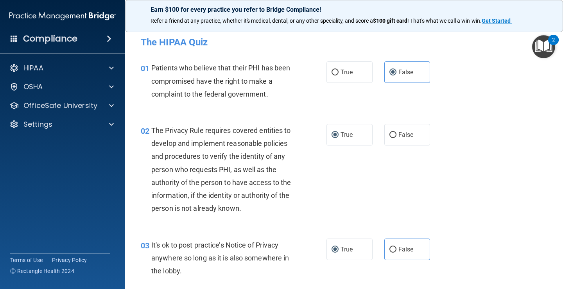
scroll to position [0, 0]
click at [332, 71] on input "True" at bounding box center [335, 73] width 7 height 6
radio input "true"
radio input "false"
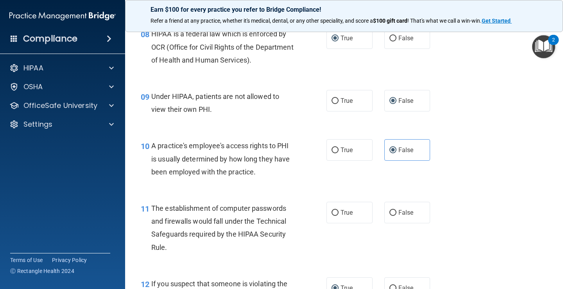
scroll to position [587, 0]
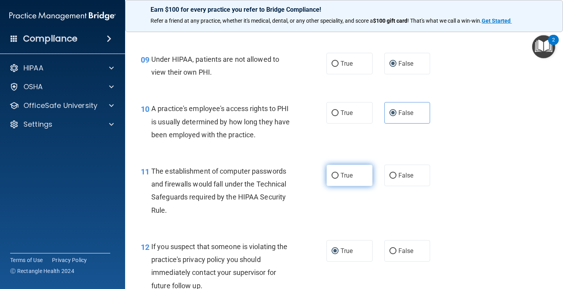
click at [332, 173] on input "True" at bounding box center [335, 176] width 7 height 6
radio input "true"
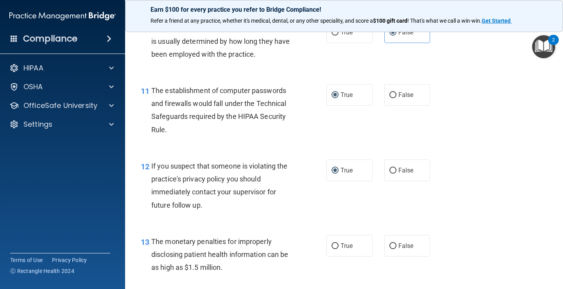
scroll to position [704, 0]
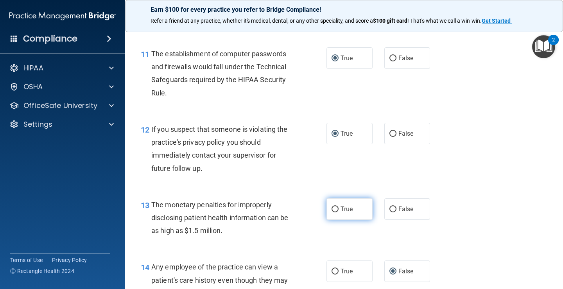
click at [332, 207] on input "True" at bounding box center [335, 210] width 7 height 6
radio input "true"
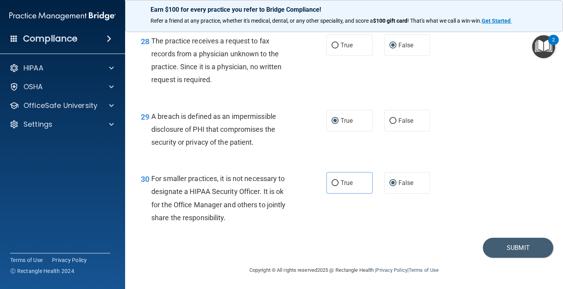
scroll to position [2000, 0]
click at [518, 247] on button "Submit" at bounding box center [518, 248] width 70 height 20
click at [514, 246] on button "Submit" at bounding box center [518, 248] width 70 height 20
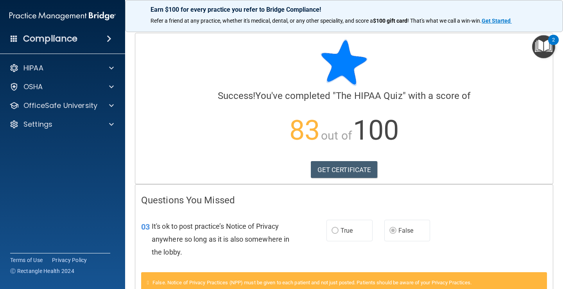
click at [399, 230] on span "False" at bounding box center [406, 230] width 15 height 7
click at [407, 230] on span "False" at bounding box center [406, 230] width 15 height 7
click at [400, 230] on span "False" at bounding box center [406, 230] width 15 height 7
click at [405, 230] on span "False" at bounding box center [406, 230] width 15 height 7
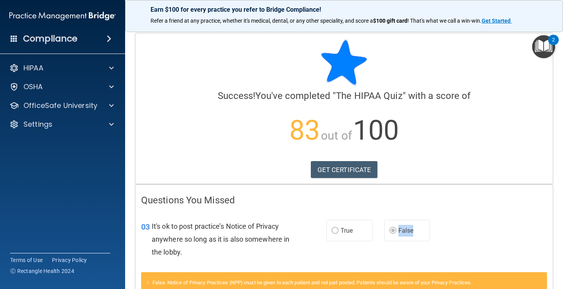
click at [405, 230] on span "False" at bounding box center [406, 230] width 15 height 7
click at [345, 171] on link "GET CERTIFICATE" at bounding box center [344, 169] width 67 height 17
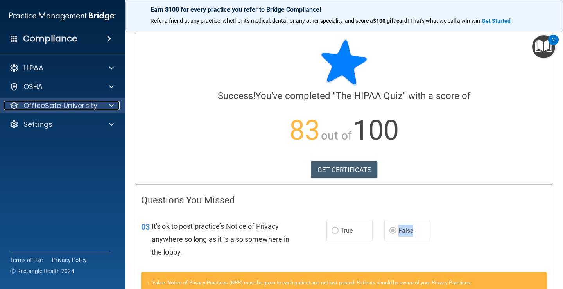
click at [100, 107] on div "OfficeSafe University" at bounding box center [52, 105] width 97 height 9
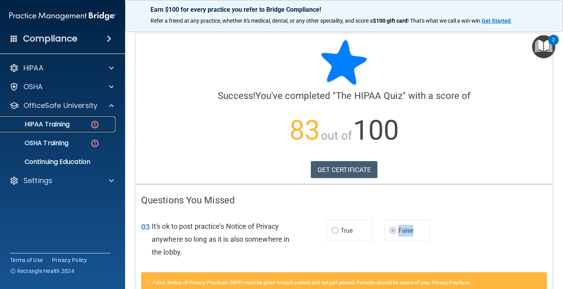
click at [59, 121] on p "HIPAA Training" at bounding box center [37, 124] width 65 height 8
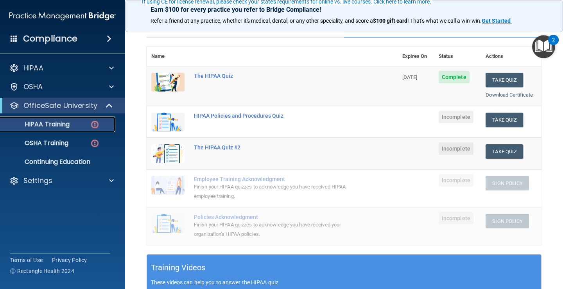
scroll to position [78, 0]
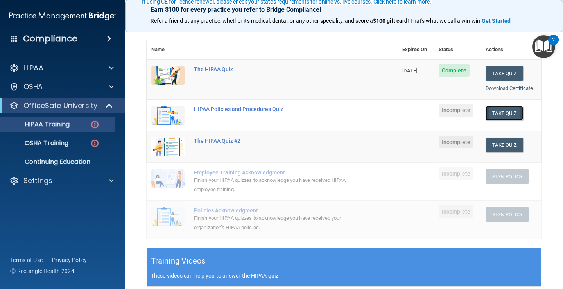
click at [495, 113] on button "Take Quiz" at bounding box center [505, 113] width 38 height 14
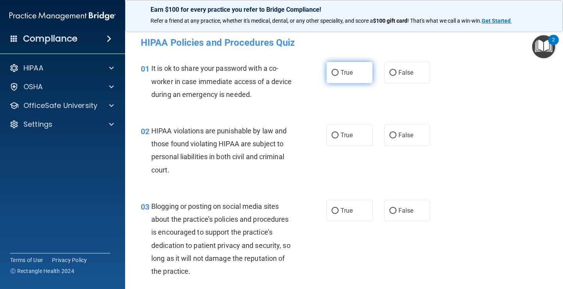
click at [333, 71] on input "True" at bounding box center [335, 73] width 7 height 6
radio input "true"
click at [391, 72] on input "False" at bounding box center [393, 73] width 7 height 6
radio input "true"
radio input "false"
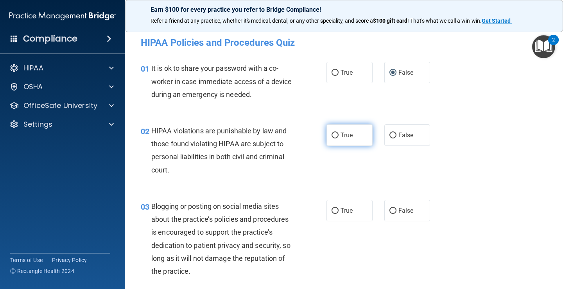
click at [334, 135] on input "True" at bounding box center [335, 136] width 7 height 6
radio input "true"
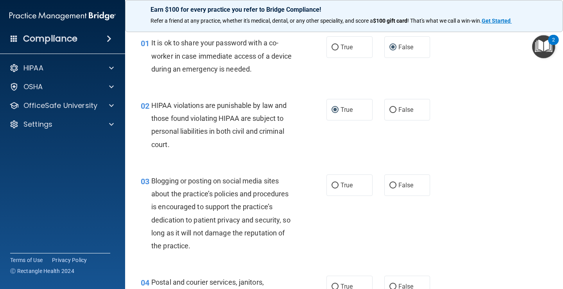
scroll to position [39, 0]
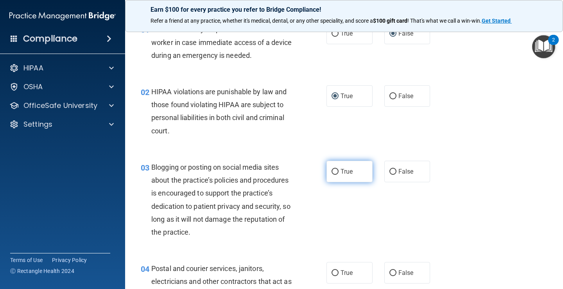
click at [346, 165] on label "True" at bounding box center [350, 172] width 46 height 22
click at [339, 169] on input "True" at bounding box center [335, 172] width 7 height 6
radio input "true"
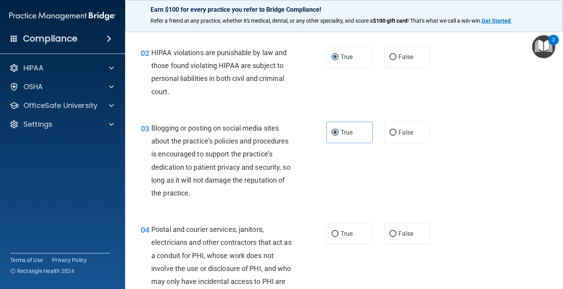
scroll to position [117, 0]
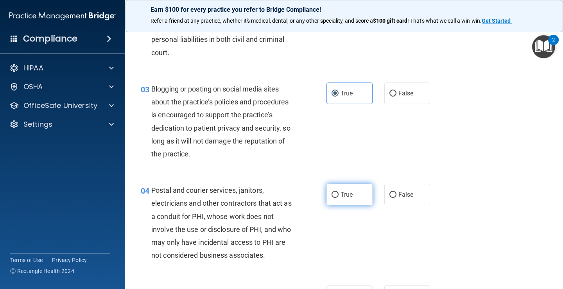
click at [340, 200] on label "True" at bounding box center [350, 195] width 46 height 22
click at [339, 198] on input "True" at bounding box center [335, 195] width 7 height 6
radio input "true"
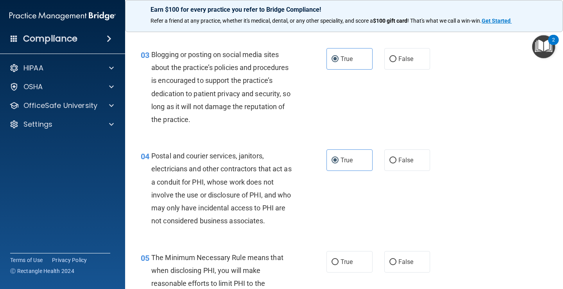
scroll to position [235, 0]
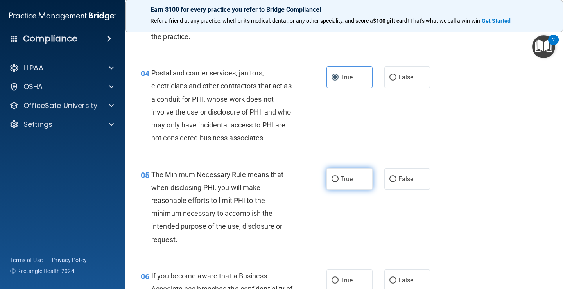
click at [341, 181] on span "True" at bounding box center [347, 178] width 12 height 7
click at [339, 181] on input "True" at bounding box center [335, 179] width 7 height 6
radio input "true"
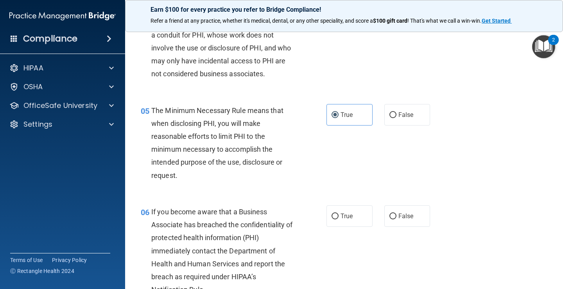
scroll to position [313, 0]
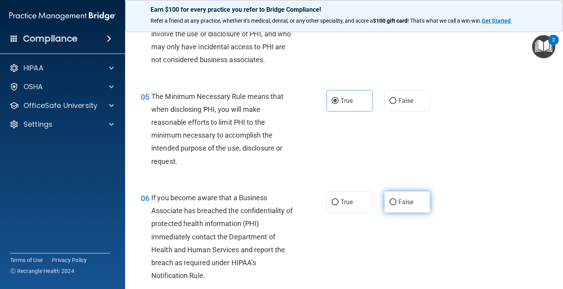
click at [392, 200] on input "False" at bounding box center [393, 203] width 7 height 6
radio input "true"
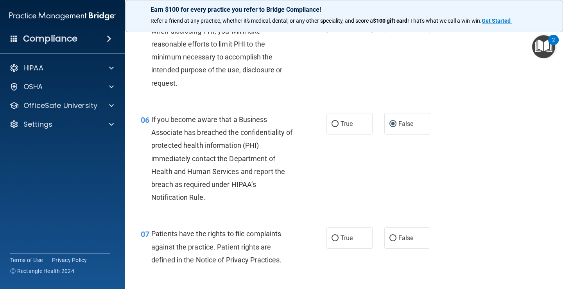
scroll to position [430, 0]
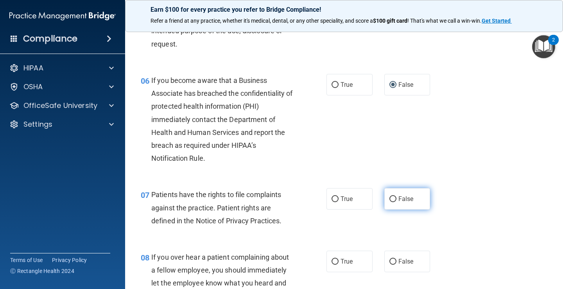
click at [403, 201] on span "False" at bounding box center [406, 198] width 15 height 7
click at [397, 201] on input "False" at bounding box center [393, 199] width 7 height 6
radio input "true"
click at [334, 199] on input "True" at bounding box center [335, 199] width 7 height 6
radio input "true"
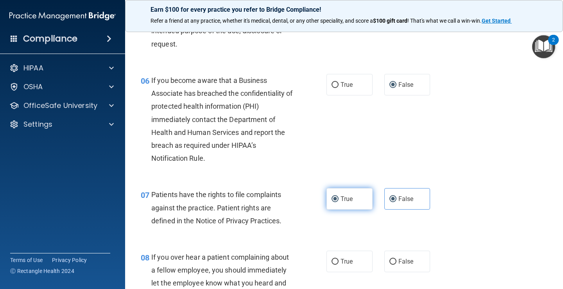
radio input "false"
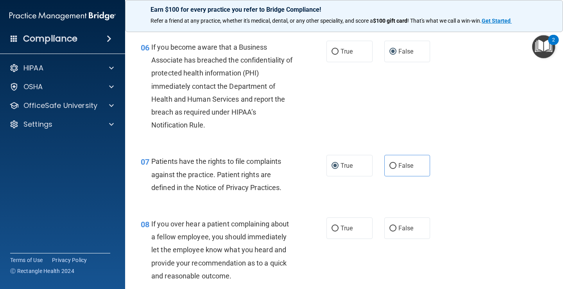
scroll to position [509, 0]
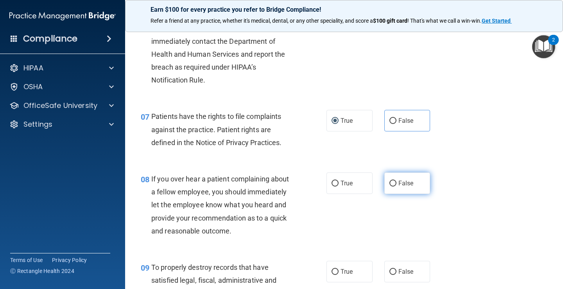
click at [399, 185] on span "False" at bounding box center [406, 183] width 15 height 7
click at [397, 185] on input "False" at bounding box center [393, 184] width 7 height 6
radio input "true"
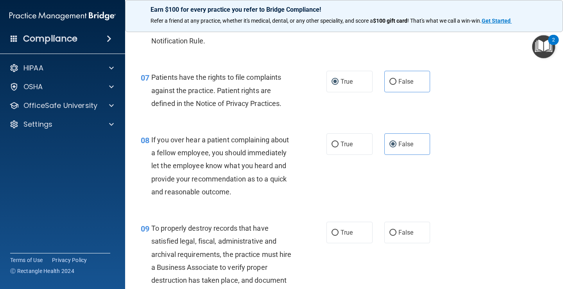
scroll to position [587, 0]
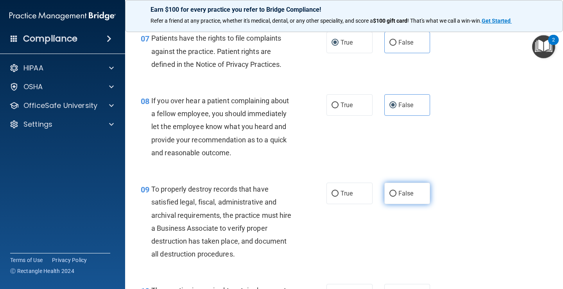
click at [395, 191] on label "False" at bounding box center [408, 194] width 46 height 22
click at [395, 191] on input "False" at bounding box center [393, 194] width 7 height 6
radio input "true"
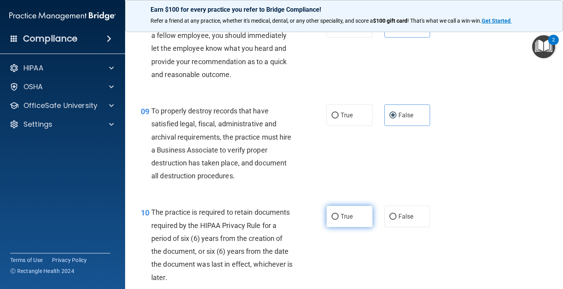
click at [342, 216] on span "True" at bounding box center [347, 216] width 12 height 7
click at [339, 216] on input "True" at bounding box center [335, 217] width 7 height 6
radio input "true"
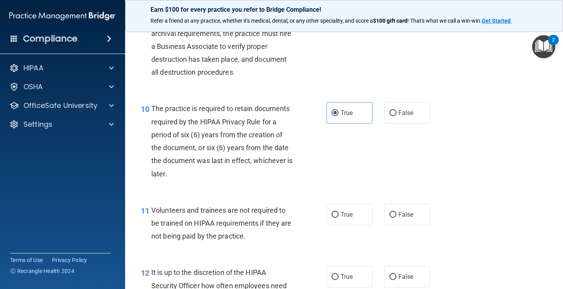
scroll to position [782, 0]
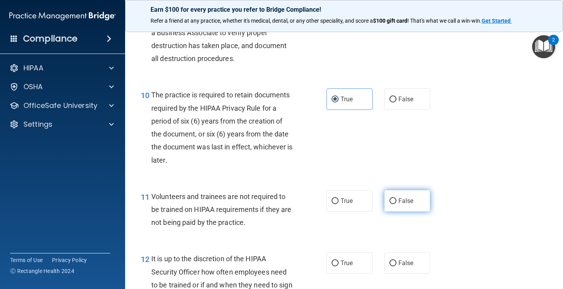
click at [399, 202] on span "False" at bounding box center [406, 200] width 15 height 7
click at [397, 202] on input "False" at bounding box center [393, 201] width 7 height 6
radio input "true"
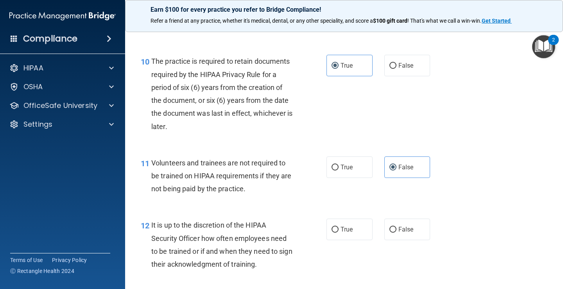
scroll to position [861, 0]
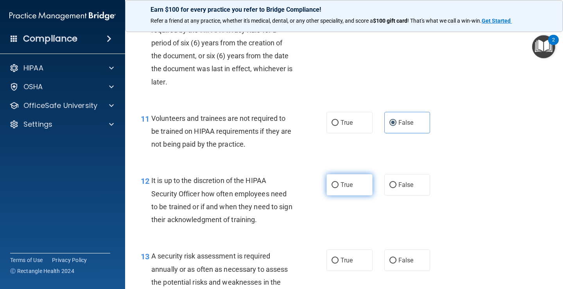
click at [327, 185] on label "True" at bounding box center [350, 185] width 46 height 22
click at [332, 185] on input "True" at bounding box center [335, 185] width 7 height 6
radio input "true"
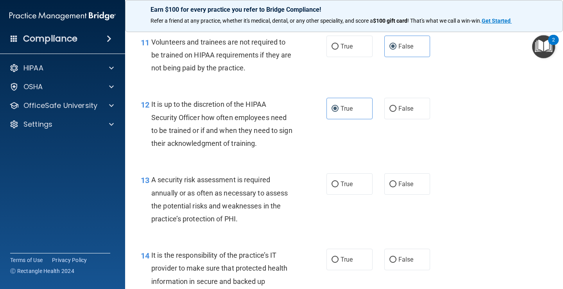
scroll to position [939, 0]
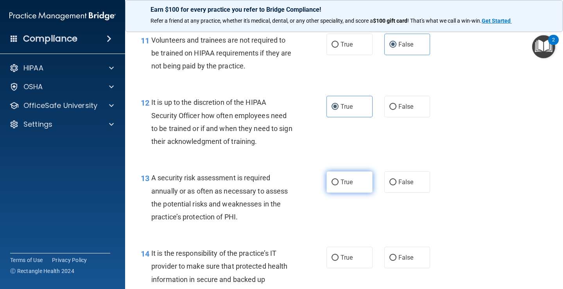
click at [341, 182] on span "True" at bounding box center [347, 181] width 12 height 7
click at [339, 182] on input "True" at bounding box center [335, 183] width 7 height 6
radio input "true"
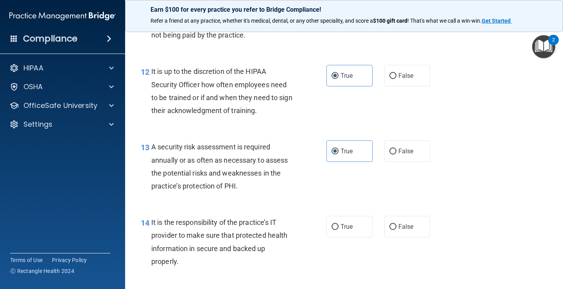
scroll to position [1017, 0]
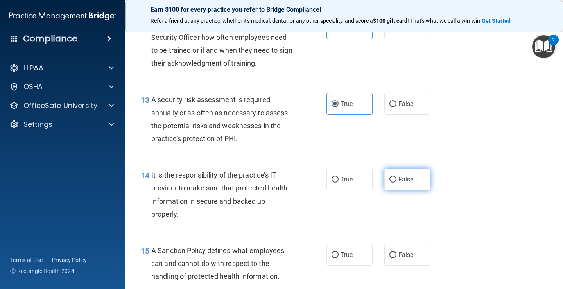
click at [410, 181] on label "False" at bounding box center [408, 180] width 46 height 22
click at [397, 181] on input "False" at bounding box center [393, 180] width 7 height 6
radio input "true"
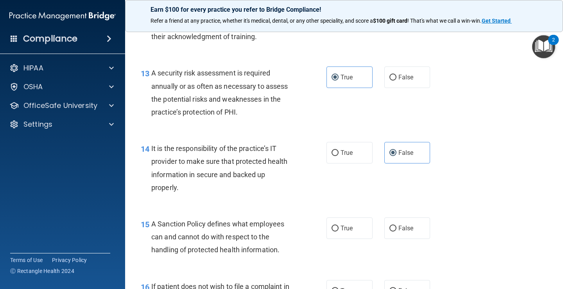
scroll to position [1095, 0]
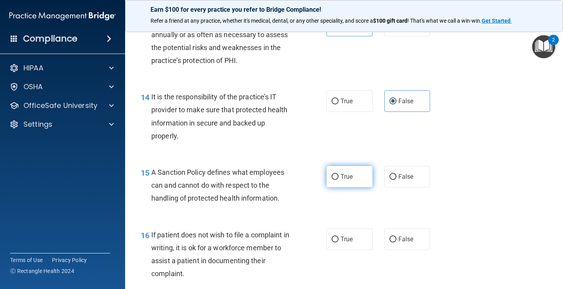
click at [332, 177] on input "True" at bounding box center [335, 177] width 7 height 6
radio input "true"
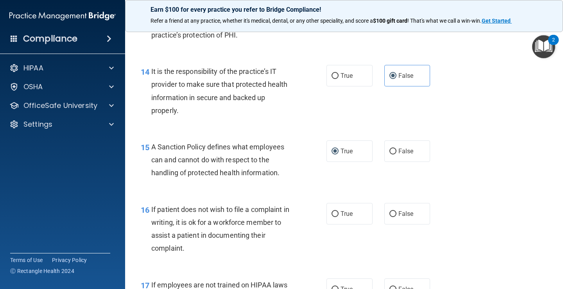
scroll to position [1134, 0]
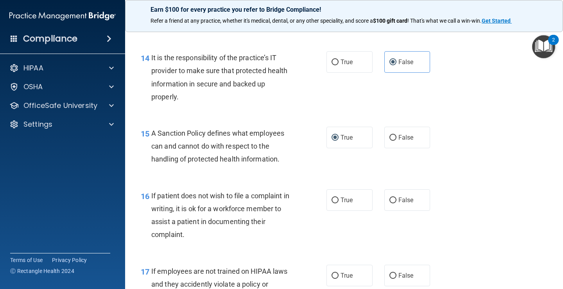
drag, startPoint x: 376, startPoint y: 200, endPoint x: 385, endPoint y: 201, distance: 9.0
click at [378, 201] on div "True False" at bounding box center [382, 200] width 111 height 22
click at [390, 201] on input "False" at bounding box center [393, 201] width 7 height 6
radio input "true"
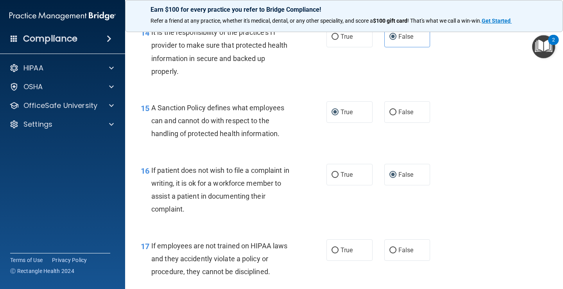
scroll to position [1174, 0]
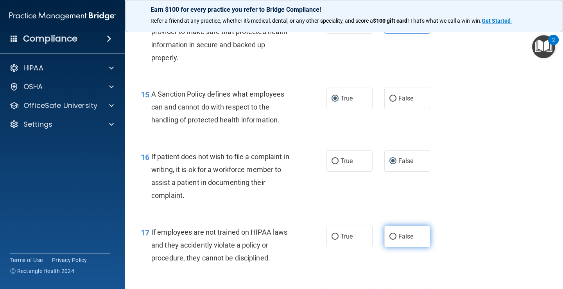
click at [399, 237] on span "False" at bounding box center [406, 236] width 15 height 7
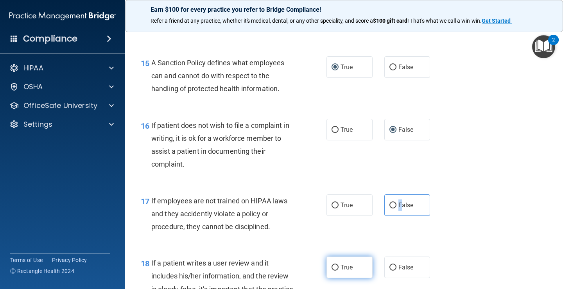
scroll to position [1252, 0]
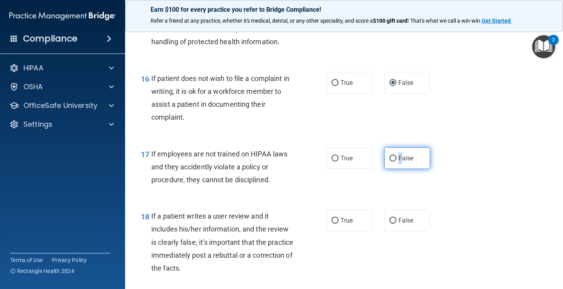
click at [390, 158] on input "False" at bounding box center [393, 159] width 7 height 6
radio input "true"
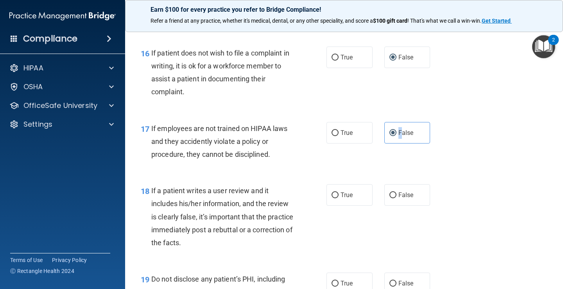
scroll to position [1291, 0]
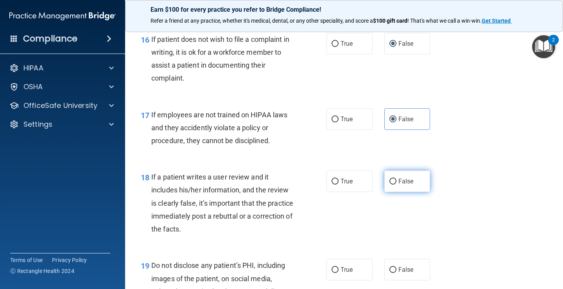
click at [399, 183] on span "False" at bounding box center [406, 181] width 15 height 7
click at [395, 183] on input "False" at bounding box center [393, 182] width 7 height 6
radio input "true"
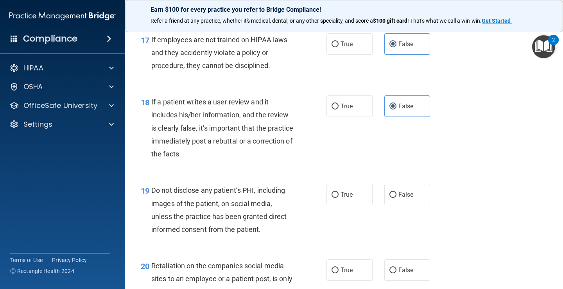
scroll to position [1369, 0]
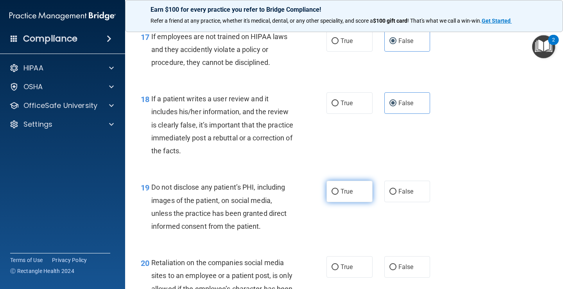
click at [332, 192] on input "True" at bounding box center [335, 192] width 7 height 6
radio input "true"
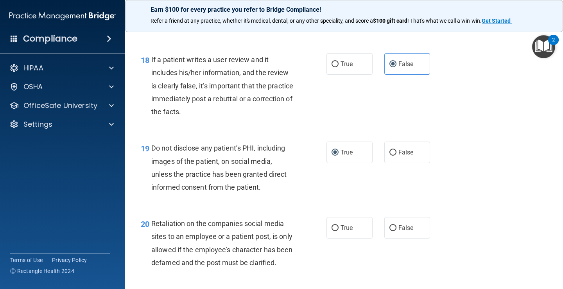
scroll to position [1447, 0]
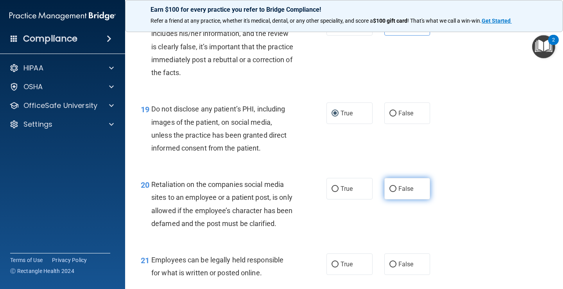
click at [387, 184] on label "False" at bounding box center [408, 189] width 46 height 22
click at [390, 186] on input "False" at bounding box center [393, 189] width 7 height 6
radio input "true"
click at [390, 186] on input "False" at bounding box center [393, 189] width 7 height 6
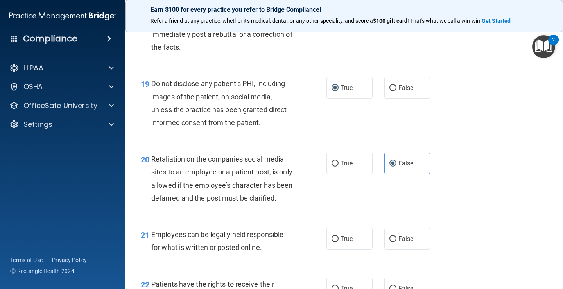
scroll to position [1487, 0]
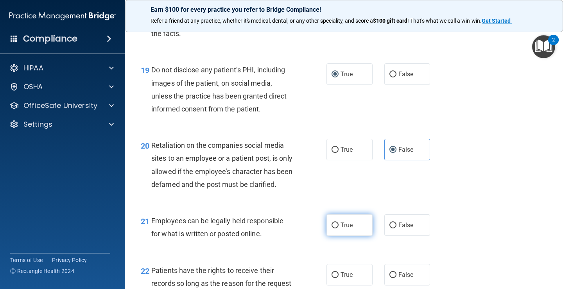
click at [333, 234] on label "True" at bounding box center [350, 225] width 46 height 22
click at [333, 228] on input "True" at bounding box center [335, 226] width 7 height 6
radio input "true"
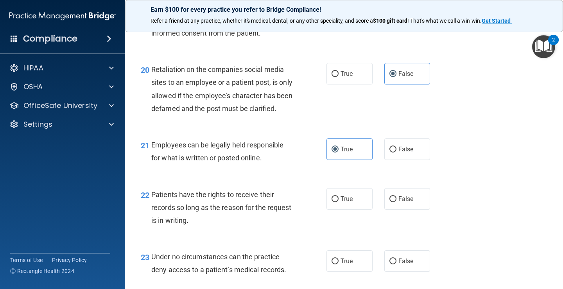
scroll to position [1565, 0]
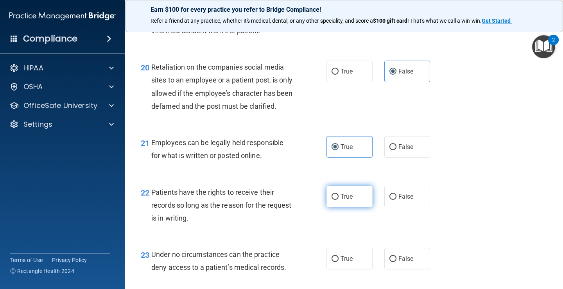
click at [335, 200] on input "True" at bounding box center [335, 197] width 7 height 6
radio input "true"
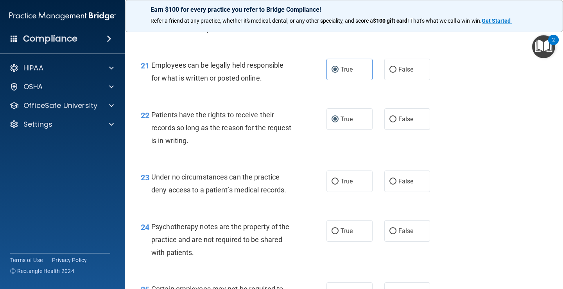
scroll to position [1643, 0]
click at [403, 187] on label "False" at bounding box center [408, 181] width 46 height 22
click at [397, 184] on input "False" at bounding box center [393, 181] width 7 height 6
radio input "true"
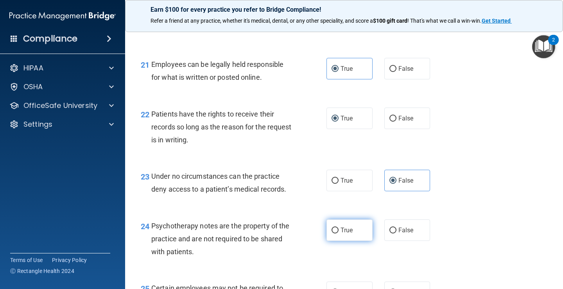
click at [341, 234] on span "True" at bounding box center [347, 230] width 12 height 7
click at [339, 234] on input "True" at bounding box center [335, 231] width 7 height 6
radio input "true"
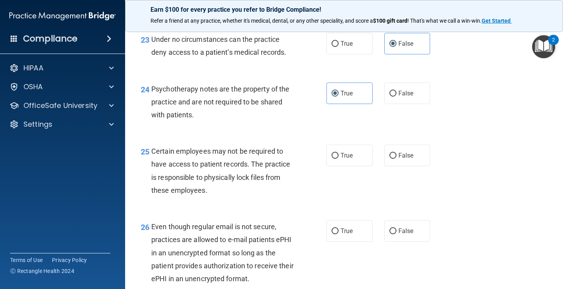
scroll to position [1800, 0]
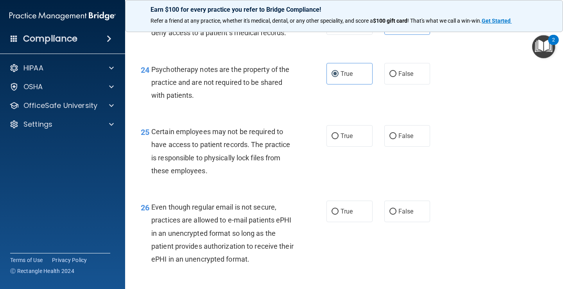
click at [378, 147] on div "True False" at bounding box center [382, 136] width 111 height 22
click at [343, 140] on span "True" at bounding box center [347, 135] width 12 height 7
click at [339, 139] on input "True" at bounding box center [335, 136] width 7 height 6
radio input "true"
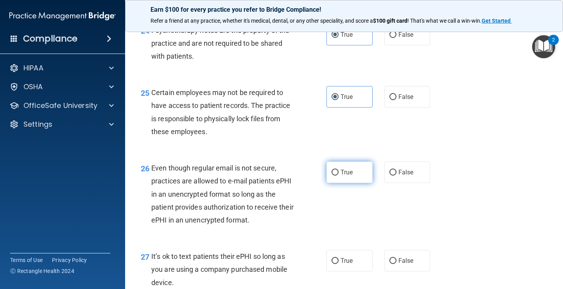
click at [336, 176] on input "True" at bounding box center [335, 173] width 7 height 6
radio input "true"
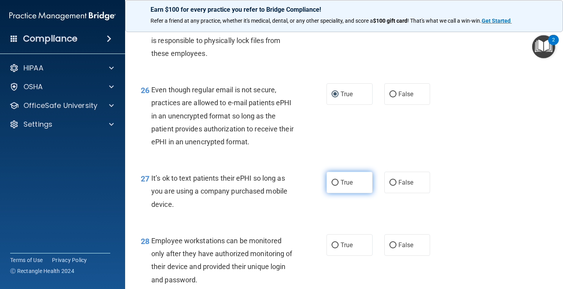
click at [334, 186] on input "True" at bounding box center [335, 183] width 7 height 6
radio input "true"
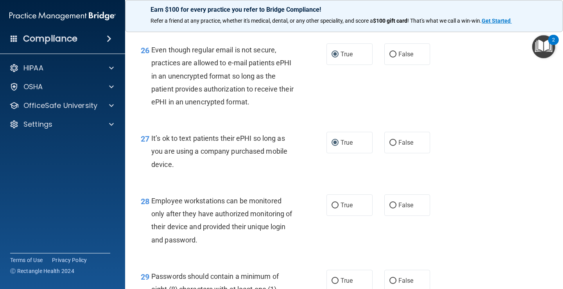
scroll to position [1995, 0]
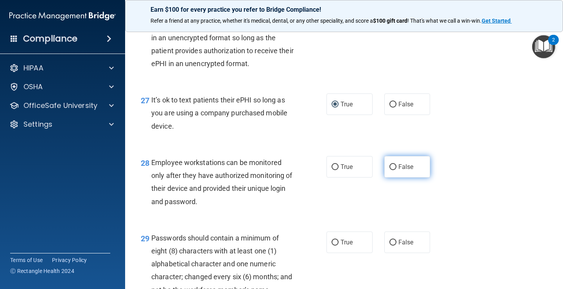
click at [392, 170] on input "False" at bounding box center [393, 167] width 7 height 6
radio input "true"
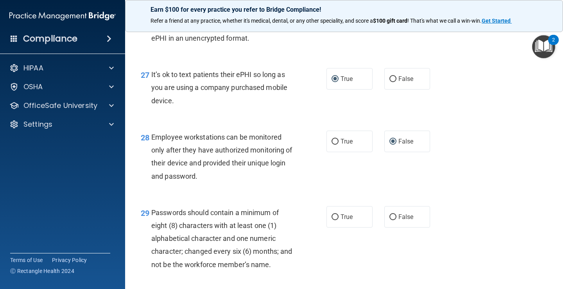
scroll to position [2034, 0]
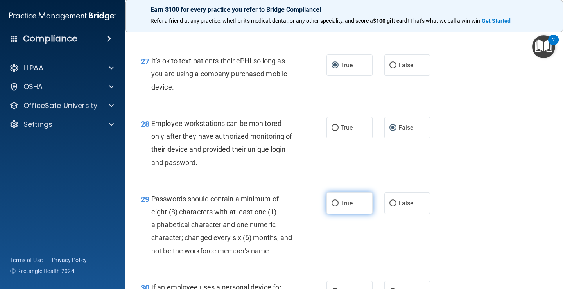
click at [332, 207] on input "True" at bounding box center [335, 204] width 7 height 6
radio input "true"
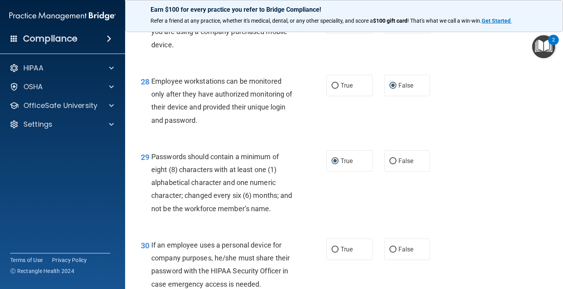
scroll to position [2152, 0]
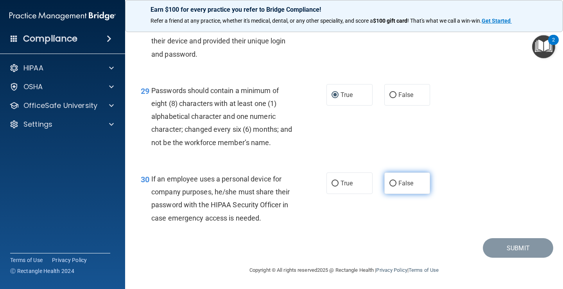
click at [390, 187] on input "False" at bounding box center [393, 184] width 7 height 6
radio input "true"
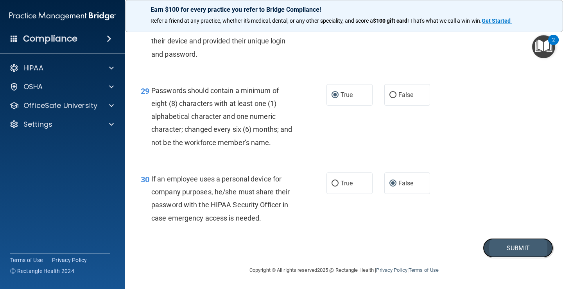
click at [501, 255] on button "Submit" at bounding box center [518, 248] width 70 height 20
